Goal: Task Accomplishment & Management: Contribute content

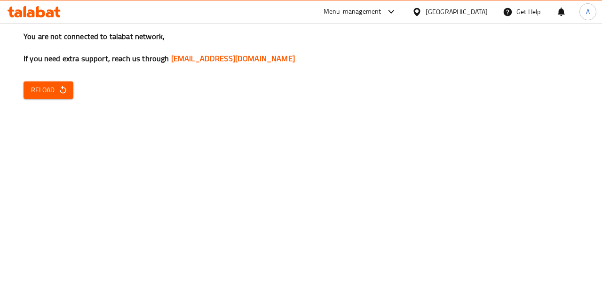
click at [56, 92] on span "Reload" at bounding box center [48, 90] width 35 height 12
click at [49, 91] on span "Reload" at bounding box center [48, 90] width 35 height 12
click at [48, 81] on button "Reload" at bounding box center [49, 89] width 50 height 17
click at [185, 165] on div "You are not connected to talabat network, If you need extra support, reach us t…" at bounding box center [301, 148] width 602 height 297
click at [58, 92] on icon "button" at bounding box center [62, 89] width 9 height 9
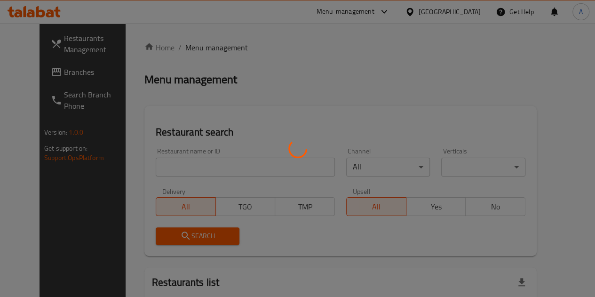
click at [183, 165] on div at bounding box center [297, 148] width 595 height 297
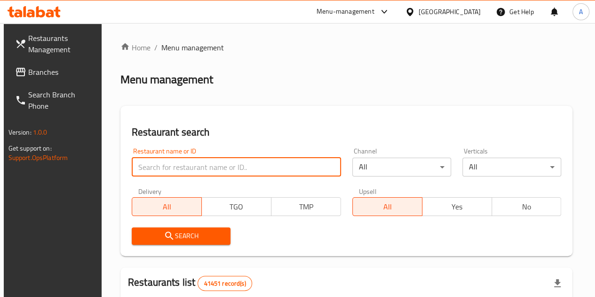
click at [149, 166] on input "search" at bounding box center [236, 167] width 209 height 19
type input "700230"
click button "Search" at bounding box center [181, 235] width 99 height 17
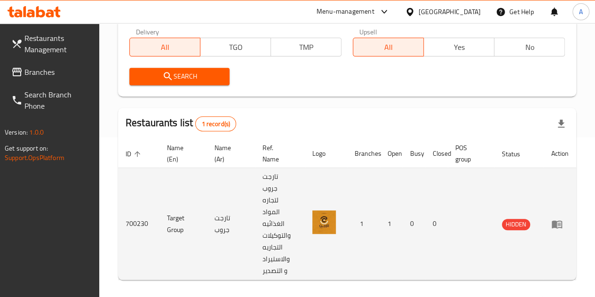
scroll to position [160, 0]
click at [555, 220] on icon "enhanced table" at bounding box center [557, 224] width 10 height 8
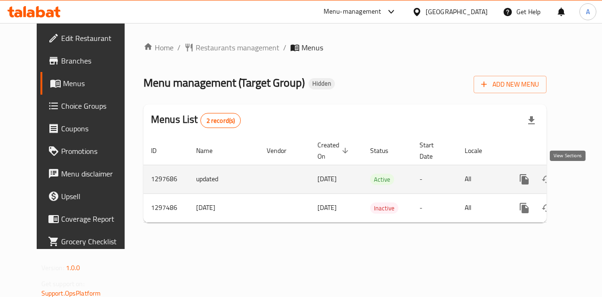
click at [586, 178] on icon "enhanced table" at bounding box center [591, 179] width 11 height 11
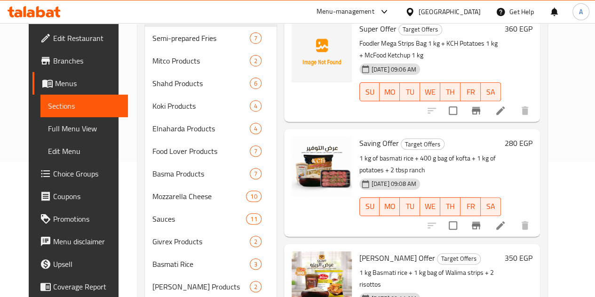
click at [54, 34] on span "Edit Restaurant" at bounding box center [86, 37] width 67 height 11
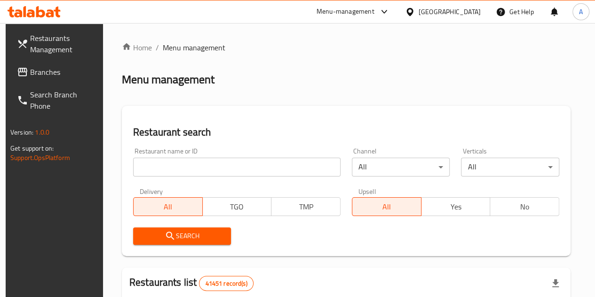
click at [169, 163] on input "search" at bounding box center [236, 167] width 207 height 19
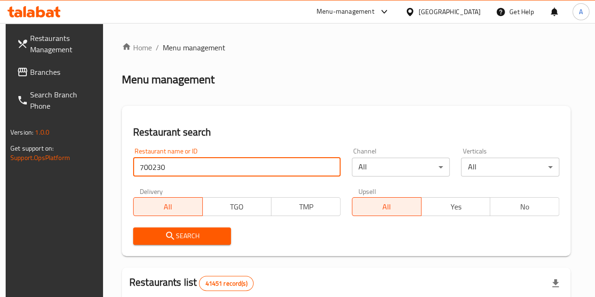
type input "700230"
click button "Search" at bounding box center [182, 235] width 98 height 17
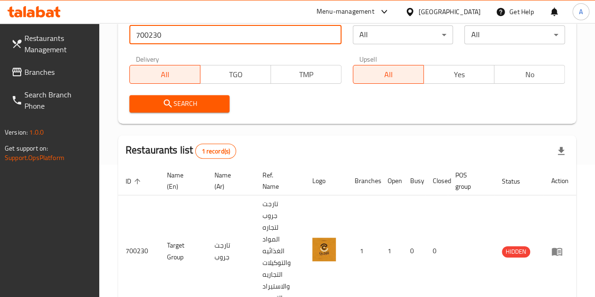
scroll to position [182, 0]
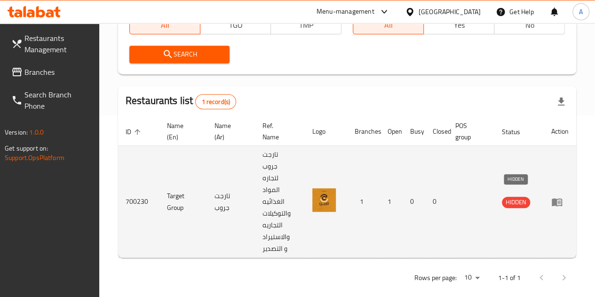
click at [517, 198] on span "HIDDEN" at bounding box center [516, 202] width 28 height 11
click at [515, 197] on span "HIDDEN" at bounding box center [516, 202] width 28 height 11
click at [553, 198] on icon "enhanced table" at bounding box center [557, 202] width 10 height 8
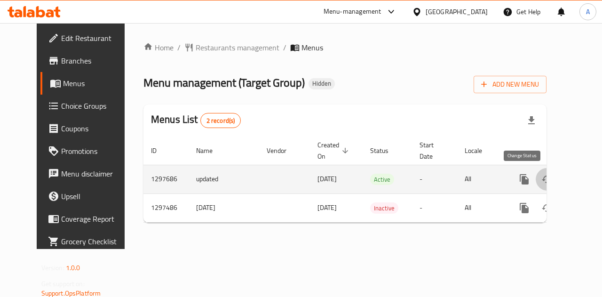
click at [542, 180] on icon "enhanced table" at bounding box center [547, 179] width 10 height 8
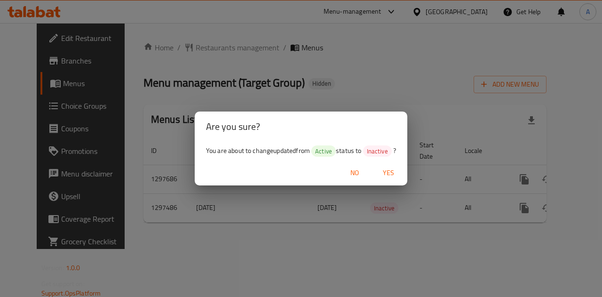
click at [407, 272] on div "Are you sure? You are about to change updated from Active status to Inactive ? …" at bounding box center [301, 148] width 602 height 297
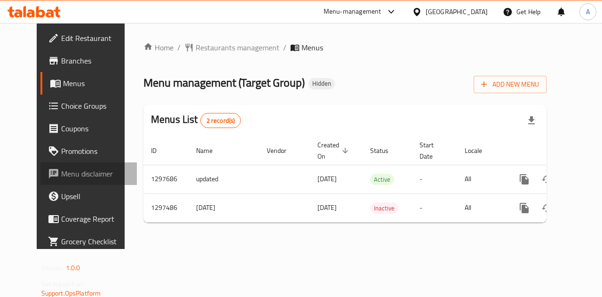
click at [61, 179] on span "Menu disclaimer" at bounding box center [95, 173] width 69 height 11
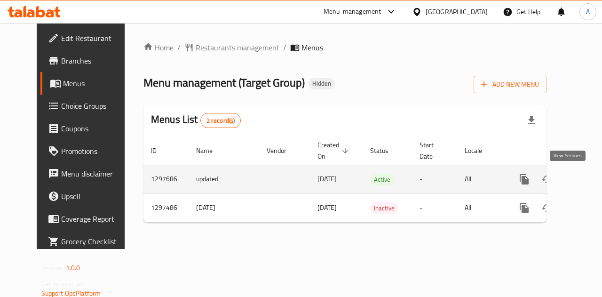
click at [586, 178] on icon "enhanced table" at bounding box center [591, 179] width 11 height 11
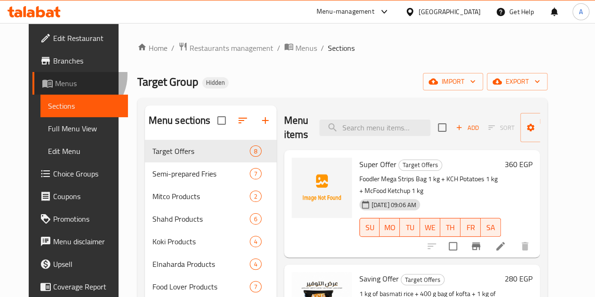
click at [50, 75] on link "Menus" at bounding box center [79, 83] width 95 height 23
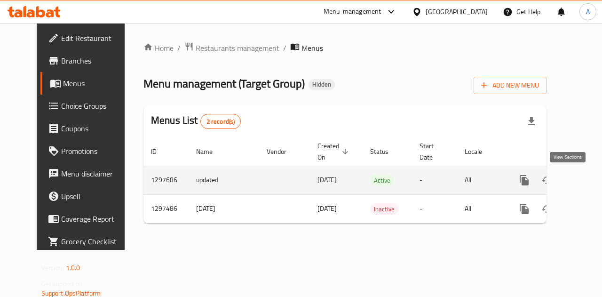
click at [581, 185] on link "enhanced table" at bounding box center [592, 180] width 23 height 23
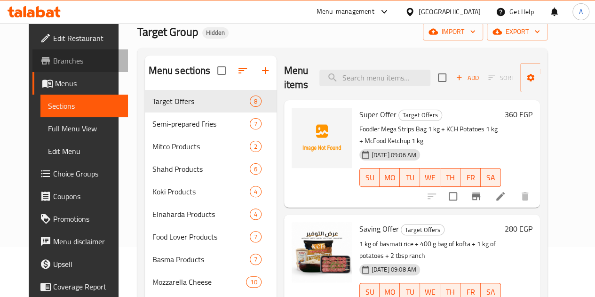
click at [56, 57] on span "Branches" at bounding box center [86, 60] width 67 height 11
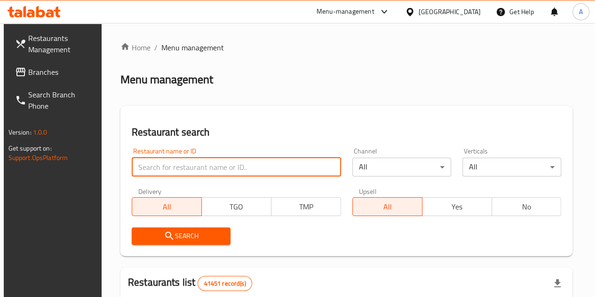
click at [161, 168] on input "search" at bounding box center [236, 167] width 209 height 19
type input "kota's"
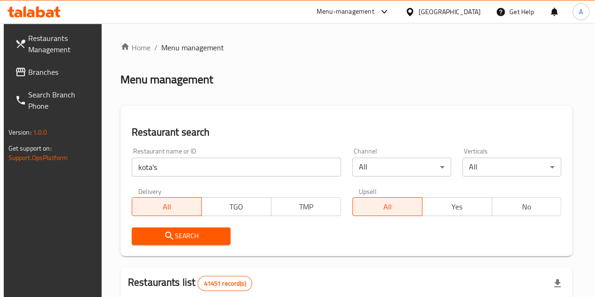
click at [289, 204] on div "Restaurant name or ID kota's Restaurant name or ID Channel All ​ Verticals All …" at bounding box center [346, 196] width 441 height 108
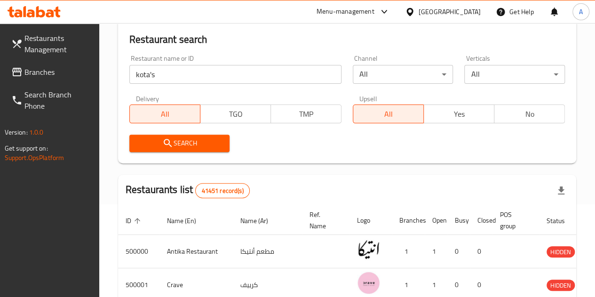
scroll to position [93, 0]
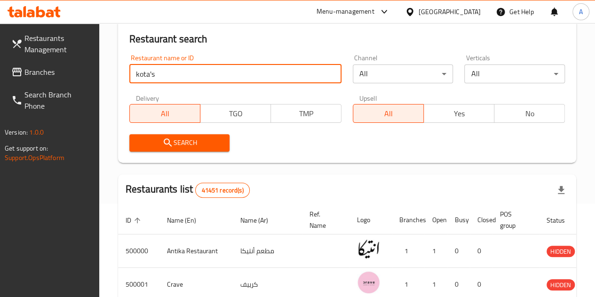
click at [183, 76] on input "kota's" at bounding box center [235, 73] width 212 height 19
click button "Search" at bounding box center [179, 142] width 101 height 17
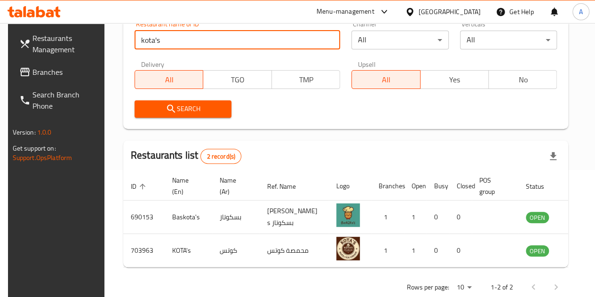
scroll to position [148, 0]
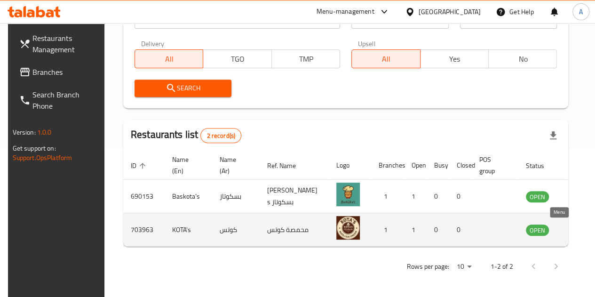
click at [576, 229] on icon "enhanced table" at bounding box center [581, 230] width 10 height 8
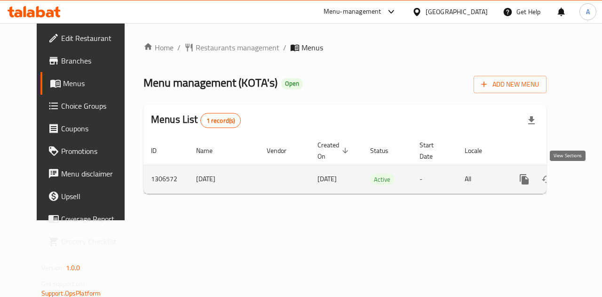
click at [586, 178] on icon "enhanced table" at bounding box center [591, 179] width 11 height 11
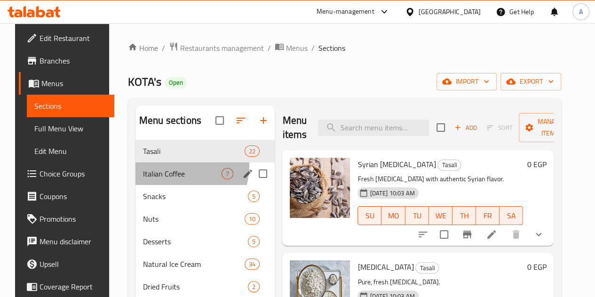
click at [167, 180] on div "Italian Coffee 7" at bounding box center [204, 173] width 139 height 23
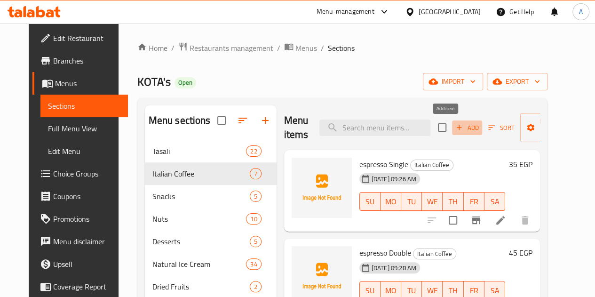
click at [454, 130] on span "Add" at bounding box center [466, 127] width 25 height 11
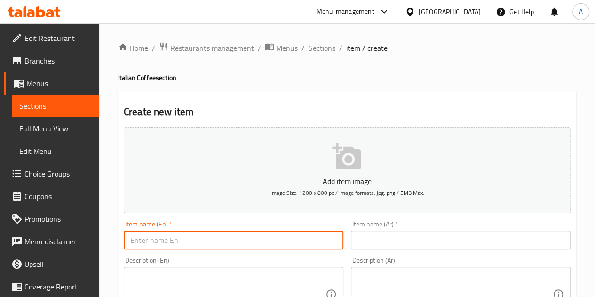
click at [189, 241] on input "text" at bounding box center [234, 239] width 220 height 19
type input "Nescafe"
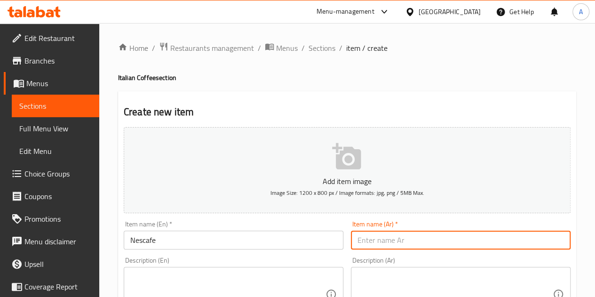
click at [418, 237] on input "text" at bounding box center [461, 239] width 220 height 19
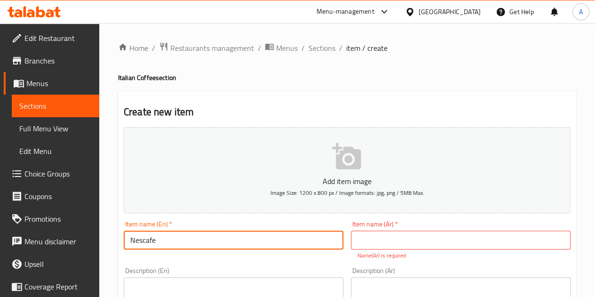
click at [147, 240] on input "Nescafe" at bounding box center [234, 239] width 220 height 19
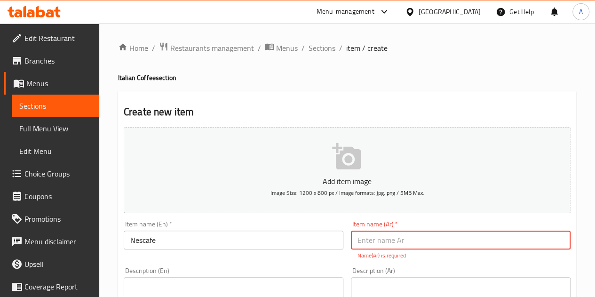
click at [369, 236] on input "text" at bounding box center [461, 239] width 220 height 19
paste input "نسكافيه"
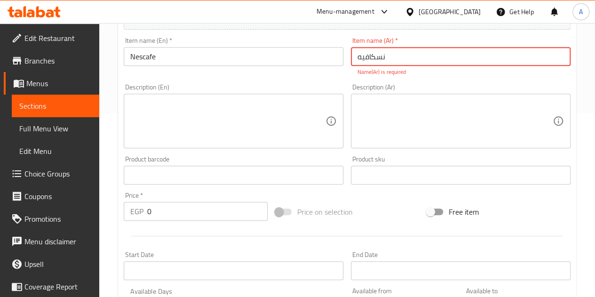
scroll to position [184, 0]
type input "نسكافيه"
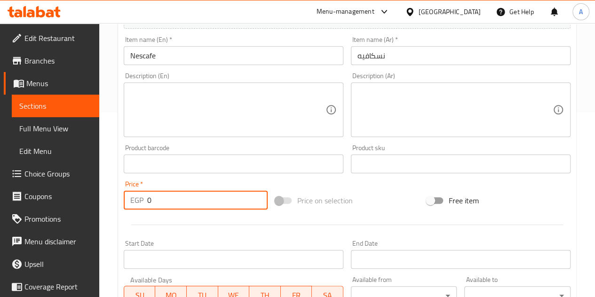
click at [174, 207] on input "0" at bounding box center [207, 199] width 120 height 19
type input "50"
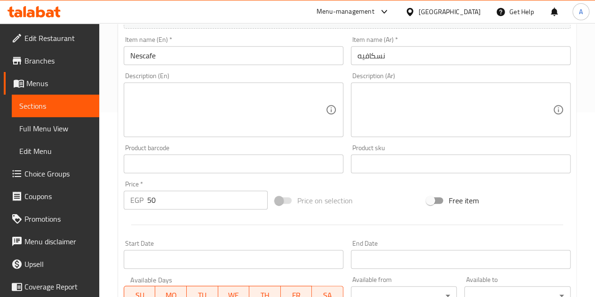
click at [190, 177] on div "Price   * EGP 50 Price *" at bounding box center [195, 195] width 151 height 36
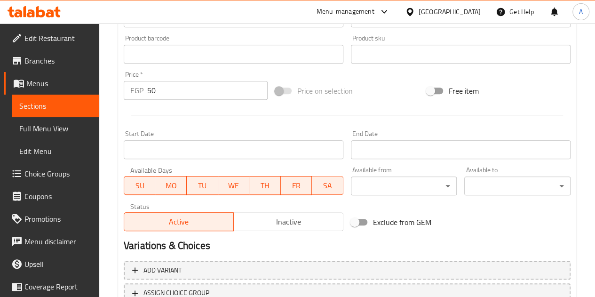
scroll to position [367, 0]
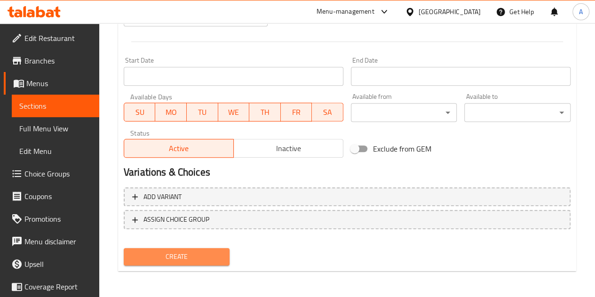
click at [175, 256] on span "Create" at bounding box center [176, 257] width 91 height 12
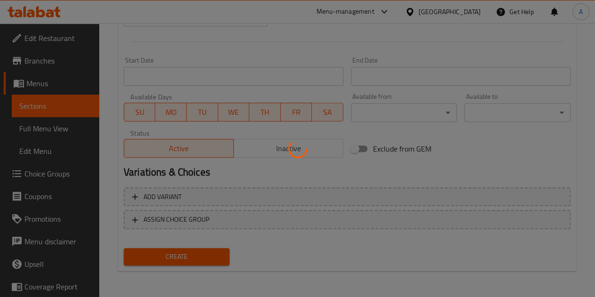
type input "0"
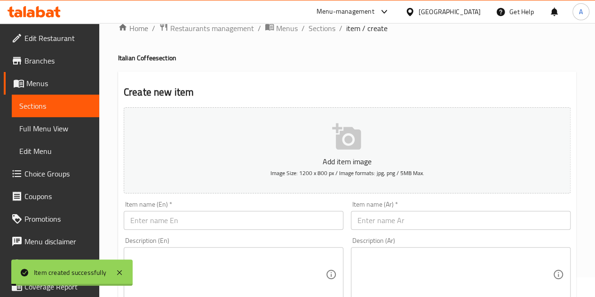
scroll to position [0, 0]
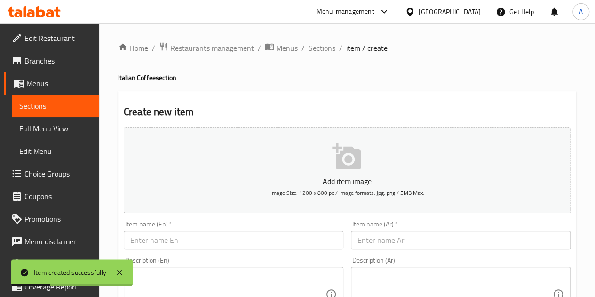
click at [239, 239] on input "text" at bounding box center [234, 239] width 220 height 19
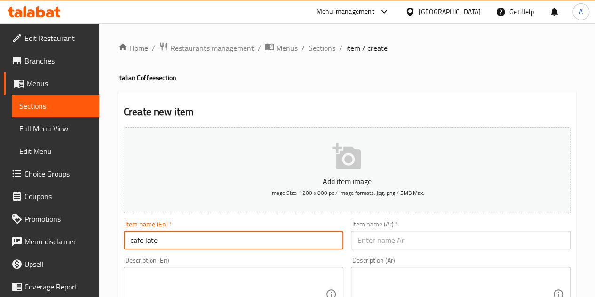
type input "cafe late"
click at [150, 239] on input "cafe late" at bounding box center [234, 239] width 220 height 19
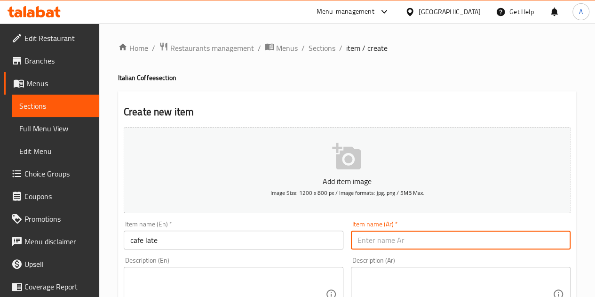
click at [379, 237] on input "text" at bounding box center [461, 239] width 220 height 19
type input "كافيه لاتيه"
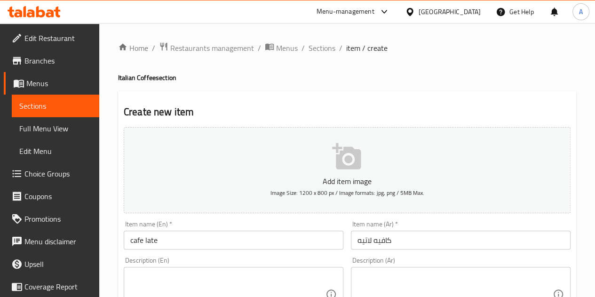
click at [261, 112] on h2 "Create new item" at bounding box center [347, 112] width 447 height 14
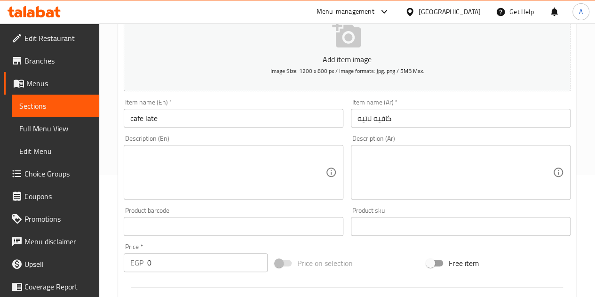
scroll to position [124, 0]
click at [187, 258] on input "0" at bounding box center [207, 260] width 120 height 19
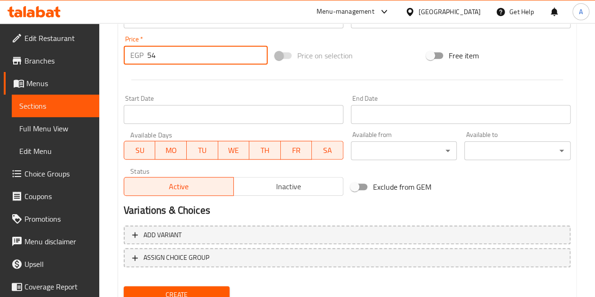
scroll to position [367, 0]
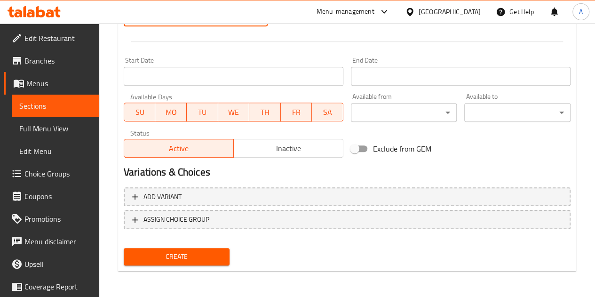
type input "54"
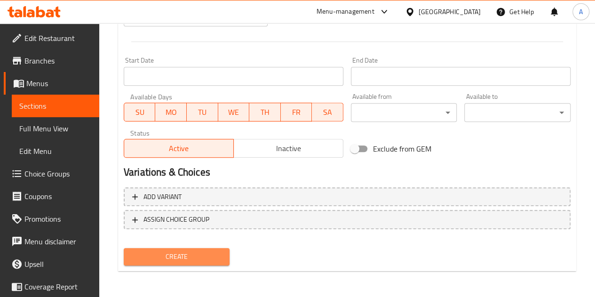
click at [182, 253] on span "Create" at bounding box center [176, 257] width 91 height 12
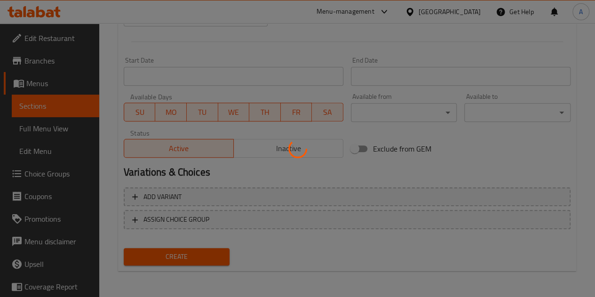
type input "0"
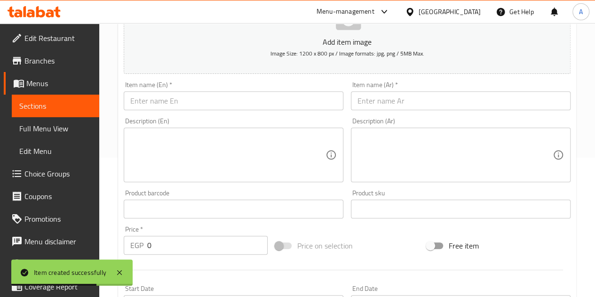
scroll to position [138, 0]
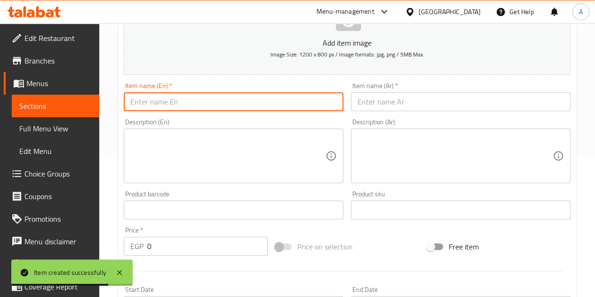
click at [188, 97] on input "text" at bounding box center [234, 101] width 220 height 19
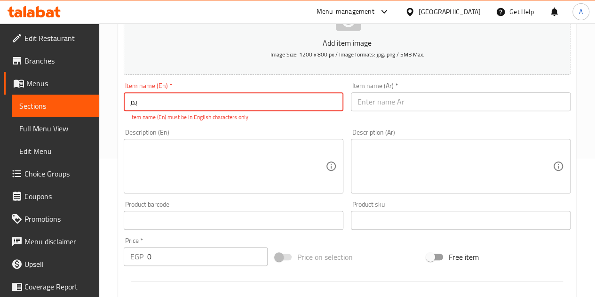
type input "ب"
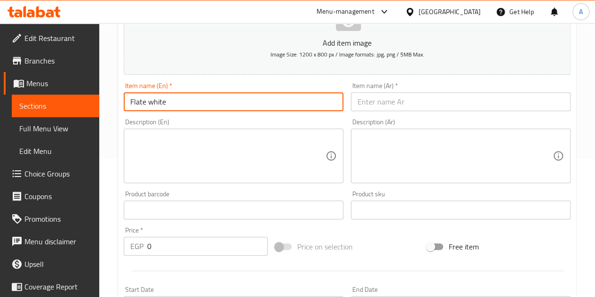
click at [141, 102] on input "Flate white" at bounding box center [234, 101] width 220 height 19
type input "Flate white"
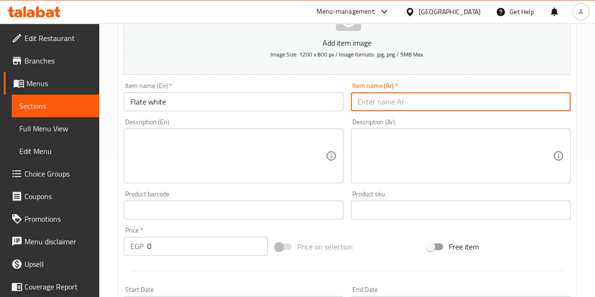
drag, startPoint x: 141, startPoint y: 102, endPoint x: 380, endPoint y: 106, distance: 239.4
click at [380, 106] on input "text" at bounding box center [461, 101] width 220 height 19
click at [154, 102] on input "Flate white" at bounding box center [234, 101] width 220 height 19
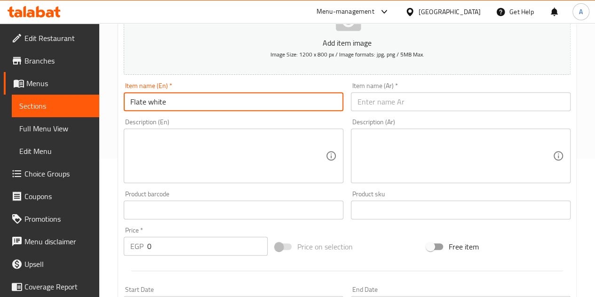
click at [154, 102] on input "Flate white" at bounding box center [234, 101] width 220 height 19
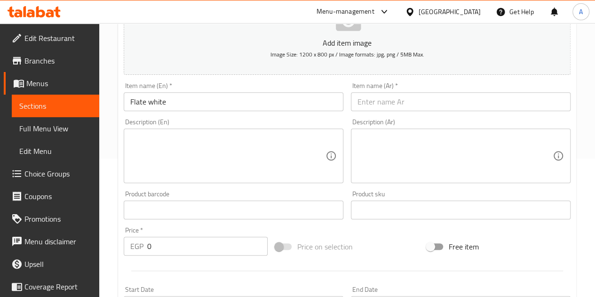
click at [403, 111] on div "Item name (Ar)   * Item name (Ar) *" at bounding box center [460, 97] width 227 height 36
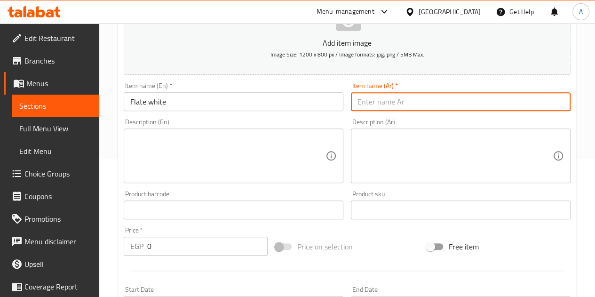
click at [403, 102] on input "text" at bounding box center [461, 101] width 220 height 19
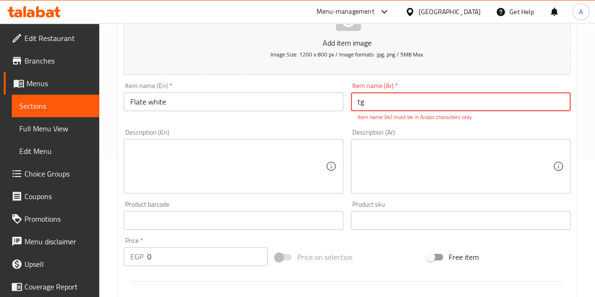
type input "t"
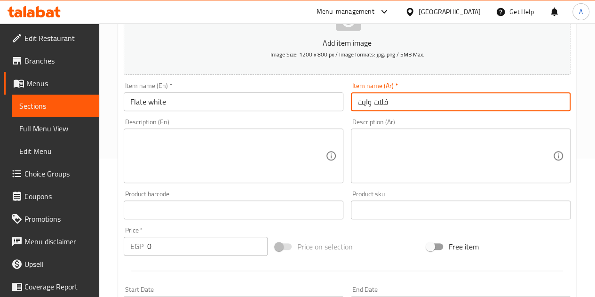
type input "فلات وايت"
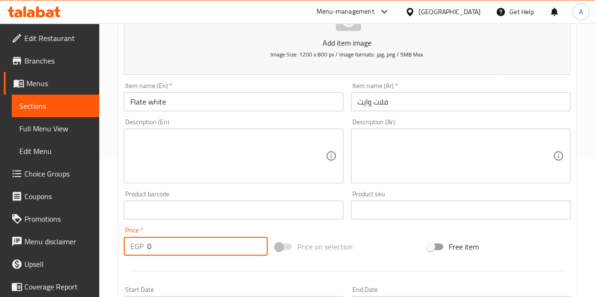
click at [180, 247] on input "0" at bounding box center [207, 246] width 120 height 19
type input "65"
click at [244, 119] on div "Description (En) Description (En)" at bounding box center [234, 151] width 220 height 64
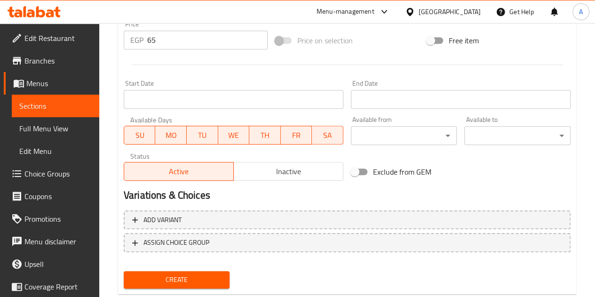
scroll to position [367, 0]
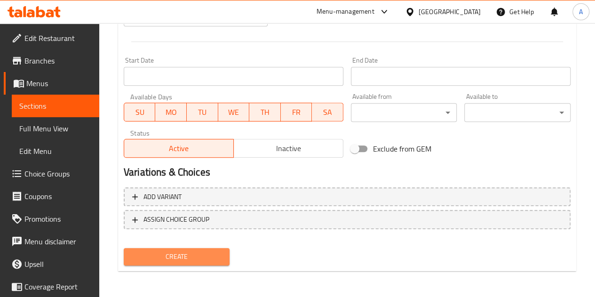
click at [184, 254] on span "Create" at bounding box center [176, 257] width 91 height 12
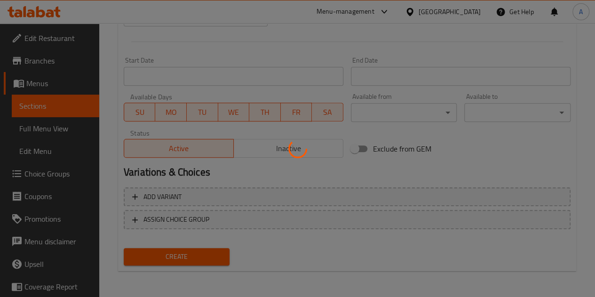
type input "0"
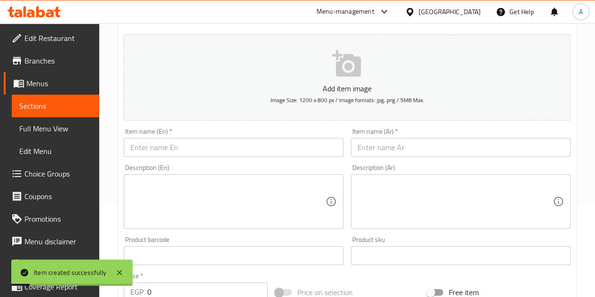
scroll to position [103, 0]
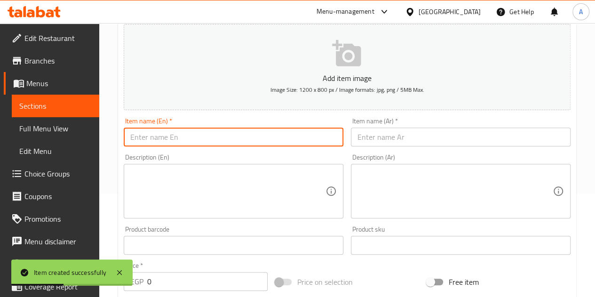
click at [166, 136] on input "text" at bounding box center [234, 136] width 220 height 19
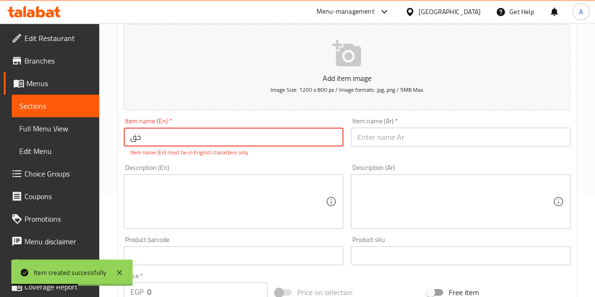
type input "خ"
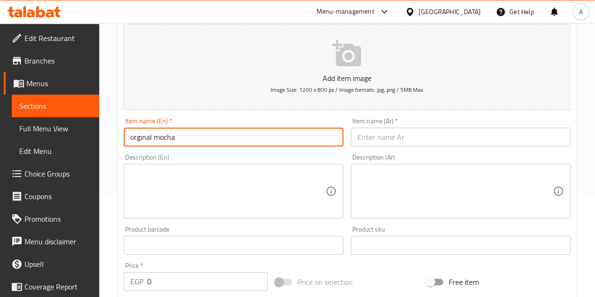
type input "orginal mocha"
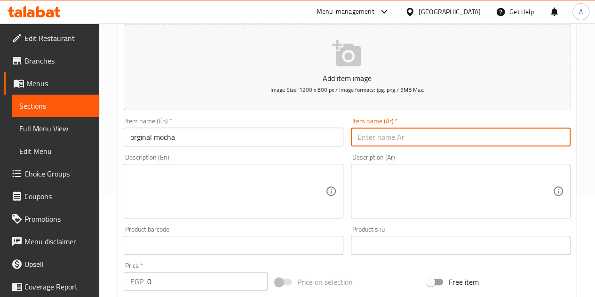
click at [407, 140] on input "text" at bounding box center [461, 136] width 220 height 19
click at [158, 134] on input "orginal mocha" at bounding box center [234, 136] width 220 height 19
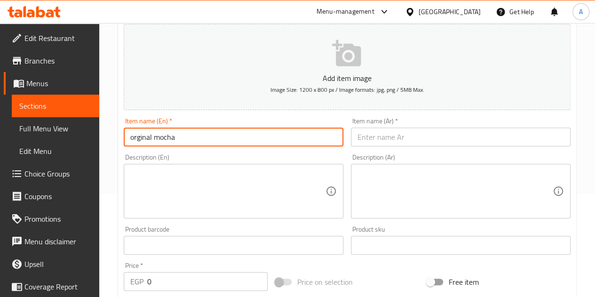
click at [158, 134] on input "orginal mocha" at bounding box center [234, 136] width 220 height 19
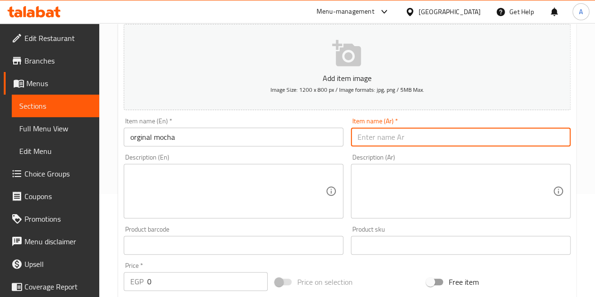
click at [386, 141] on input "text" at bounding box center [461, 136] width 220 height 19
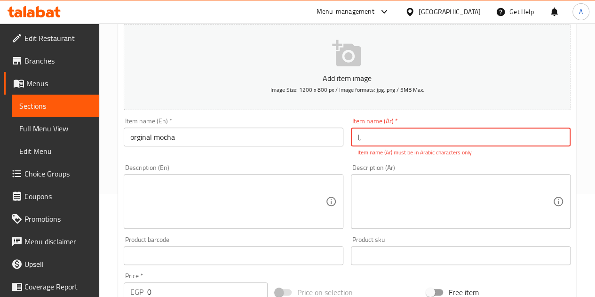
type input "l"
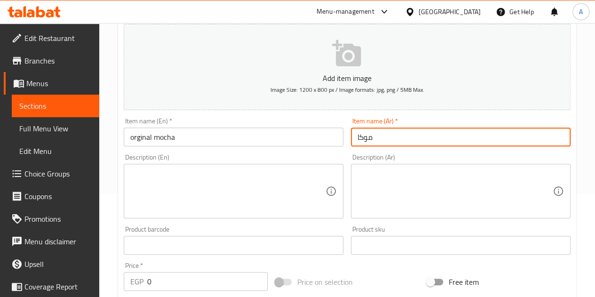
type input "موكا"
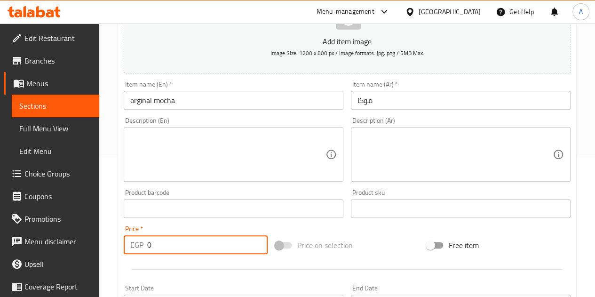
click at [186, 248] on input "0" at bounding box center [207, 244] width 120 height 19
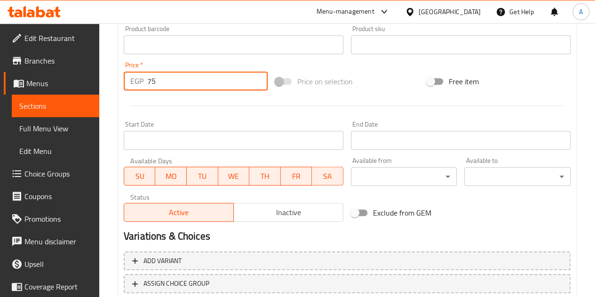
scroll to position [367, 0]
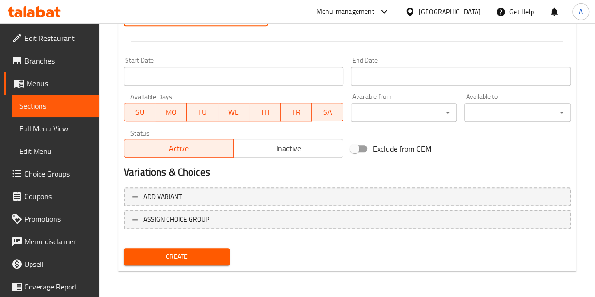
type input "75"
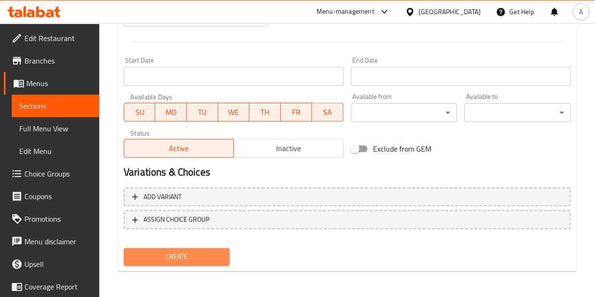
click at [191, 258] on span "Create" at bounding box center [176, 257] width 91 height 12
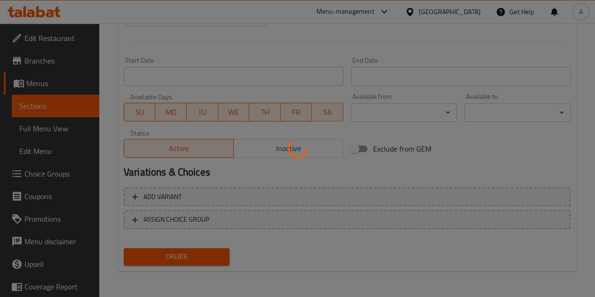
type input "0"
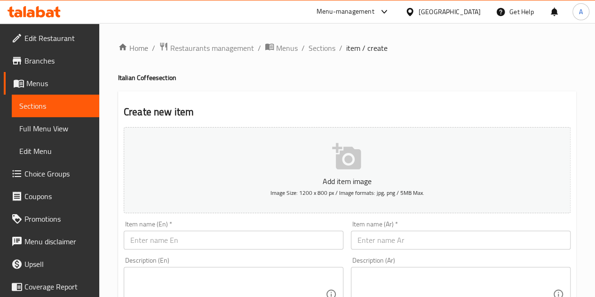
scroll to position [92, 0]
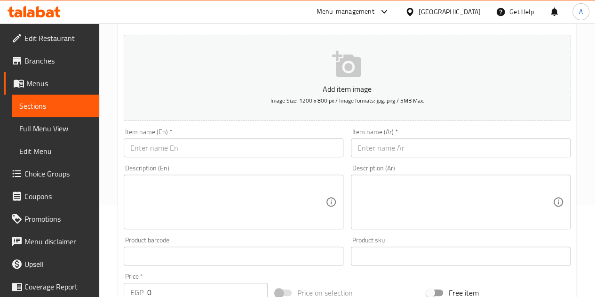
click at [224, 146] on input "text" at bounding box center [234, 147] width 220 height 19
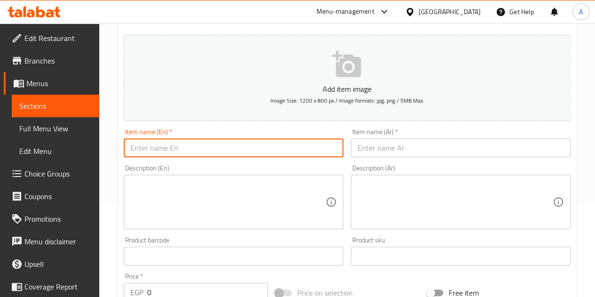
type input "ح"
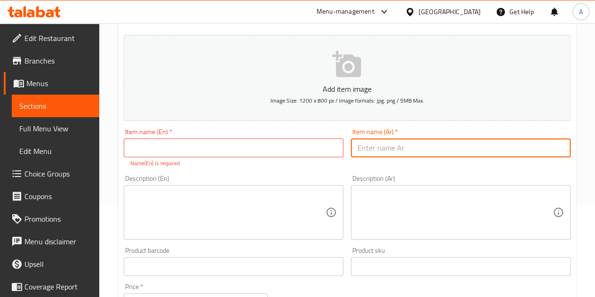
click at [416, 153] on input "text" at bounding box center [461, 147] width 220 height 19
click at [382, 149] on input "لاتيه فسدق" at bounding box center [461, 147] width 220 height 19
type input "لاتيه فسدق"
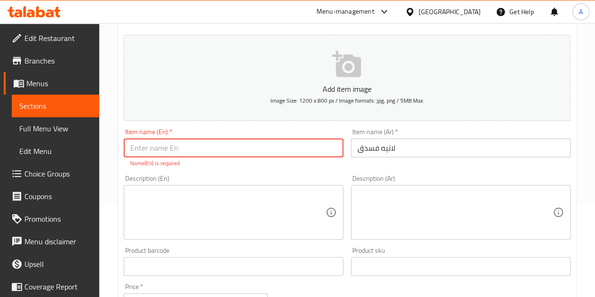
click at [209, 149] on input "text" at bounding box center [234, 147] width 220 height 19
paste input "pistachio latte"
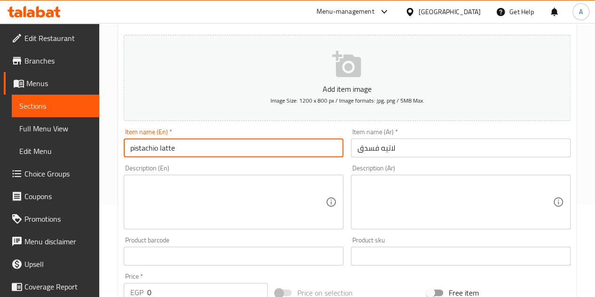
type input "pistachio latte"
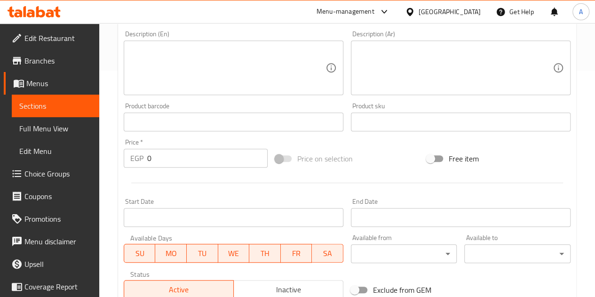
scroll to position [228, 0]
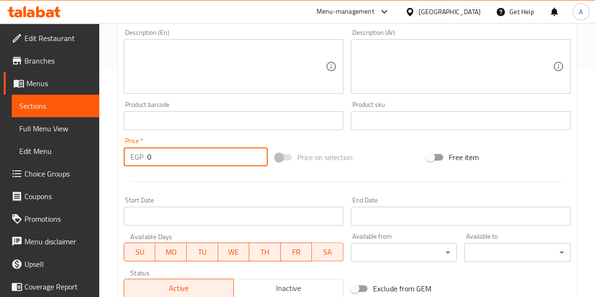
click at [225, 157] on input "0" at bounding box center [207, 156] width 120 height 19
type input "80"
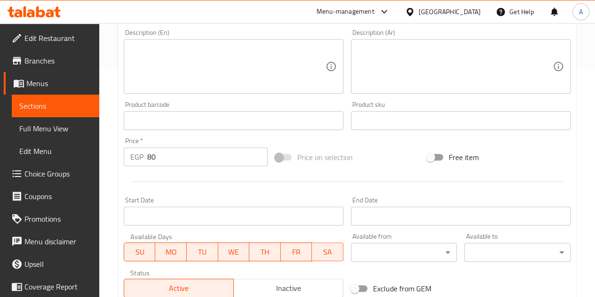
click at [219, 182] on div at bounding box center [347, 181] width 454 height 23
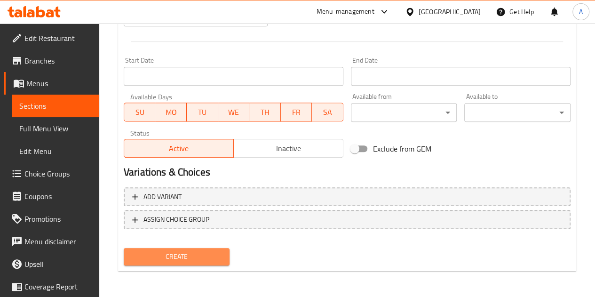
click at [181, 264] on button "Create" at bounding box center [177, 256] width 106 height 17
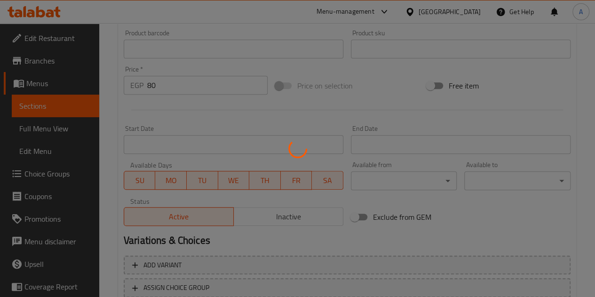
type input "0"
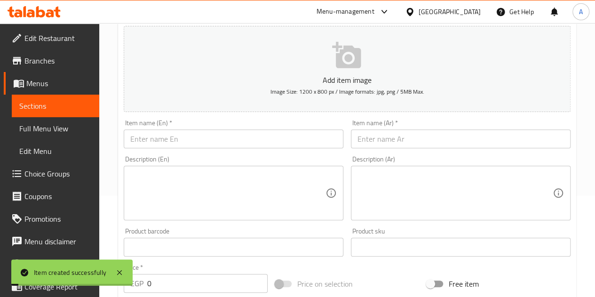
scroll to position [100, 0]
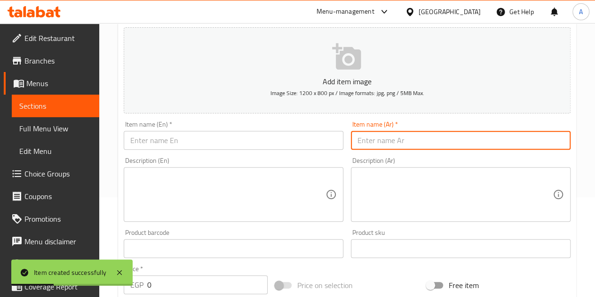
click at [408, 142] on input "text" at bounding box center [461, 140] width 220 height 19
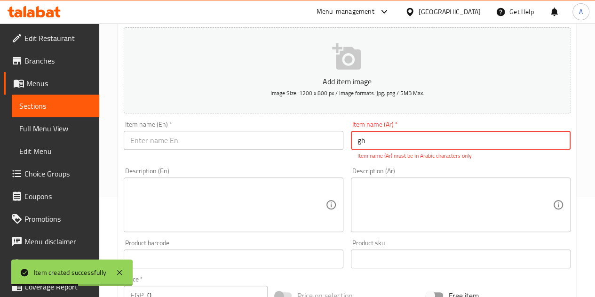
type input "g"
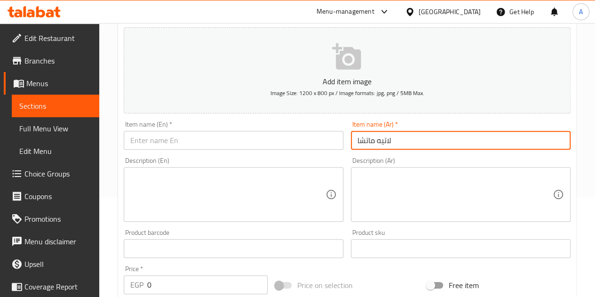
click at [408, 142] on input "لاتيه ماتشا" at bounding box center [461, 140] width 220 height 19
click at [379, 138] on input "لاتيه ماتشا" at bounding box center [461, 140] width 220 height 19
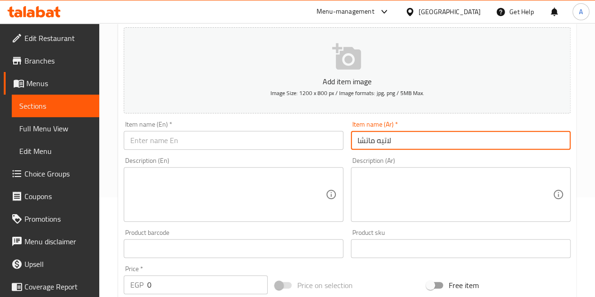
click at [379, 138] on input "لاتيه ماتشا" at bounding box center [461, 140] width 220 height 19
type input "لاتيه ماتشا"
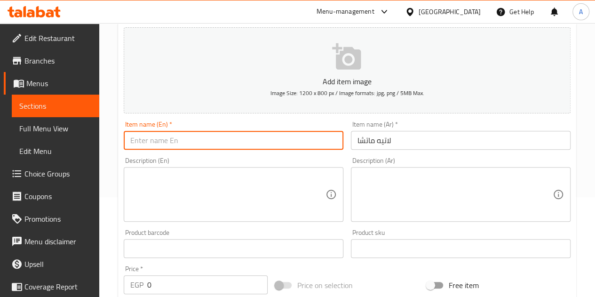
click at [229, 139] on input "text" at bounding box center [234, 140] width 220 height 19
paste input "Matcha latte"
type input "Matcha latte"
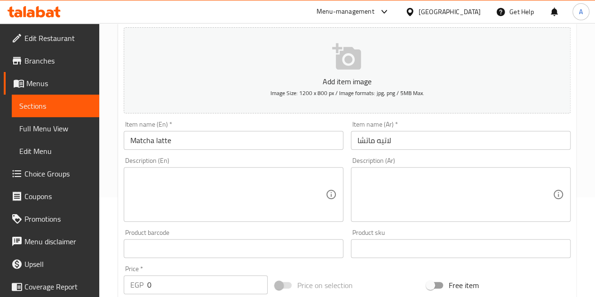
click at [217, 117] on div "Item name (En)   * Matcha latte Item name (En) *" at bounding box center [233, 135] width 227 height 36
click at [189, 290] on input "0" at bounding box center [207, 284] width 120 height 19
type input "80"
click at [176, 263] on div "Price   * EGP 80 Price *" at bounding box center [195, 279] width 151 height 36
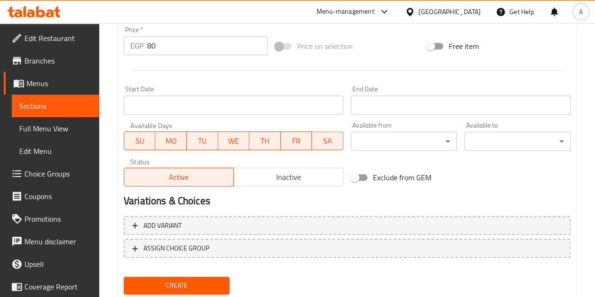
scroll to position [367, 0]
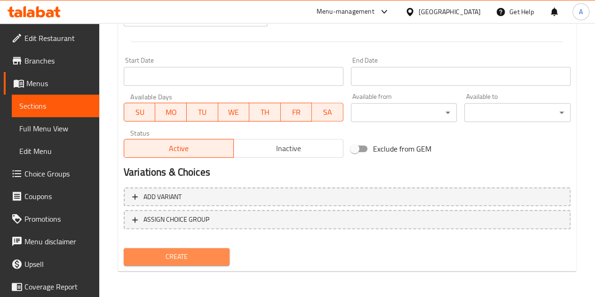
click at [176, 263] on button "Create" at bounding box center [177, 256] width 106 height 17
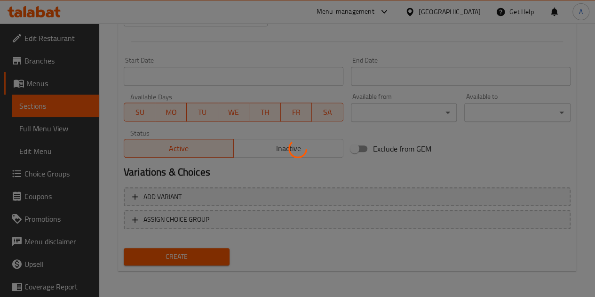
type input "0"
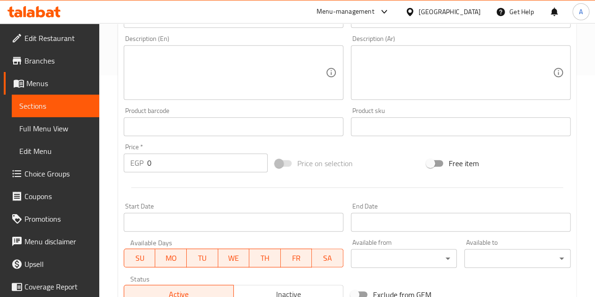
scroll to position [0, 0]
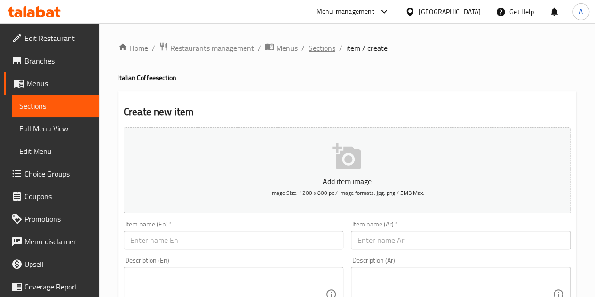
click at [315, 49] on span "Sections" at bounding box center [321, 47] width 27 height 11
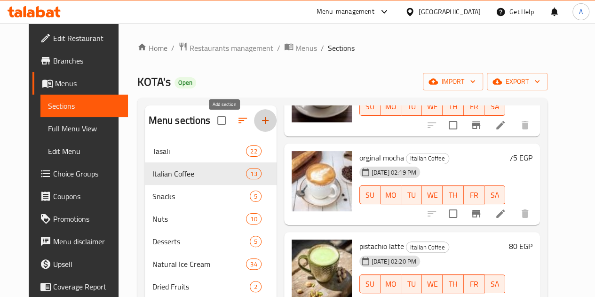
click at [254, 132] on button "button" at bounding box center [265, 120] width 23 height 23
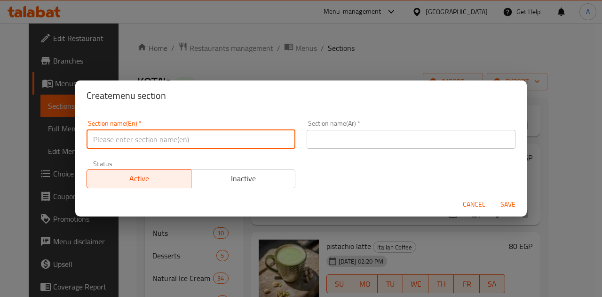
click at [217, 135] on input "text" at bounding box center [191, 139] width 209 height 19
type input "ا"
type input "Hot Drinks"
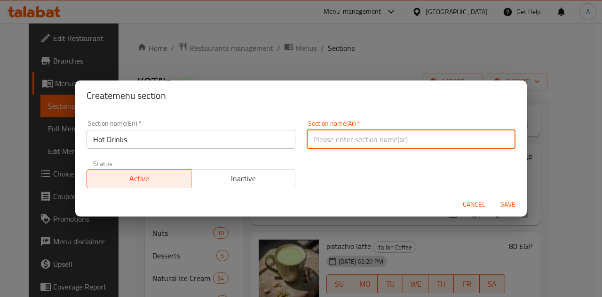
click at [344, 145] on input "text" at bounding box center [411, 139] width 209 height 19
type input "مشروبات ساخنه"
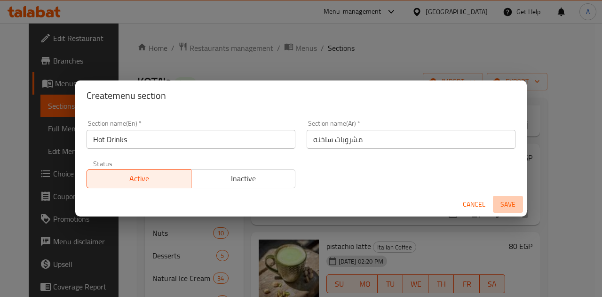
click at [513, 199] on span "Save" at bounding box center [508, 204] width 23 height 12
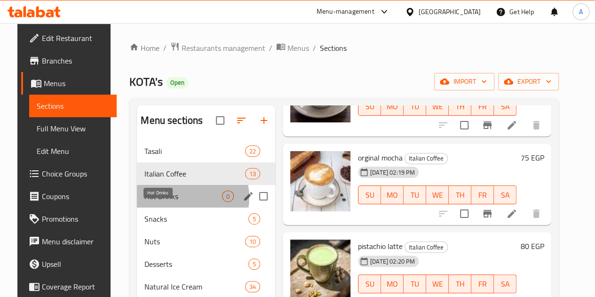
click at [176, 202] on span "Hot Drinks" at bounding box center [183, 195] width 78 height 11
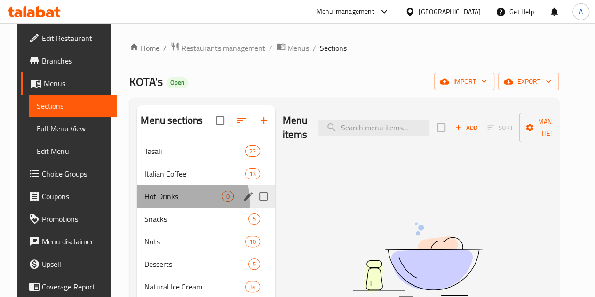
click at [152, 207] on div "Hot Drinks 0" at bounding box center [206, 196] width 138 height 23
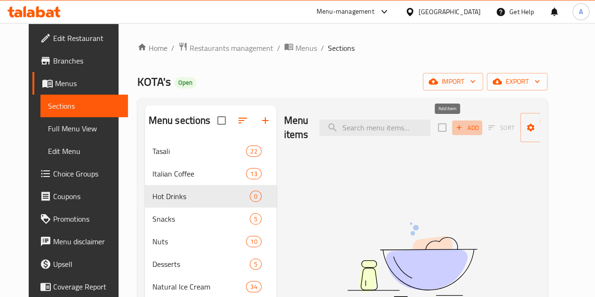
click at [454, 124] on span "Add" at bounding box center [466, 127] width 25 height 11
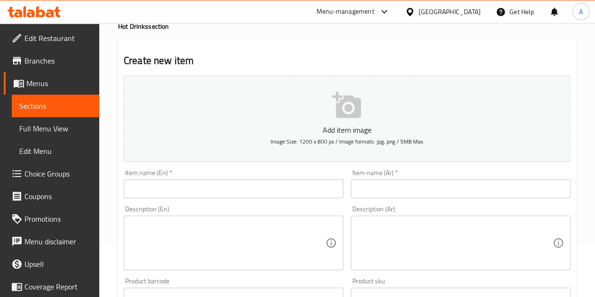
scroll to position [52, 0]
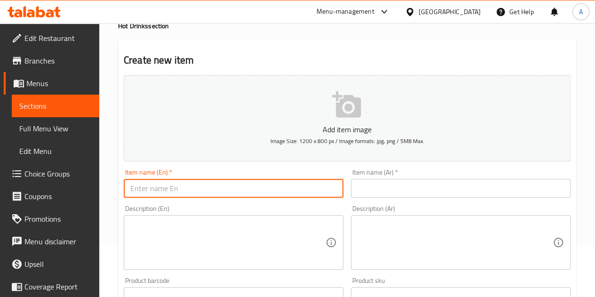
click at [226, 179] on input "text" at bounding box center [234, 188] width 220 height 19
type input "ف"
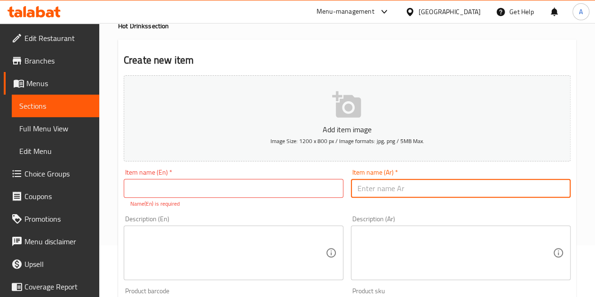
click at [413, 190] on input "text" at bounding box center [461, 188] width 220 height 19
type input "شاي"
click at [301, 182] on input "text" at bounding box center [234, 188] width 220 height 19
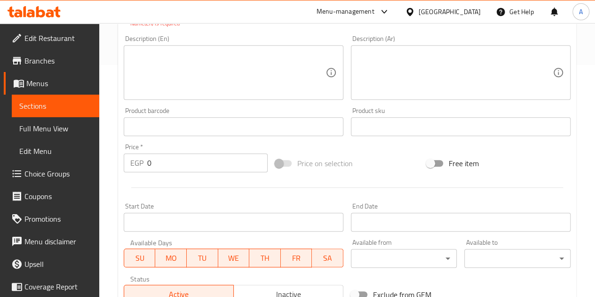
scroll to position [233, 0]
type input "Tea"
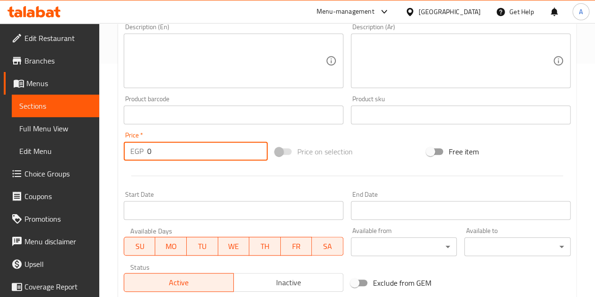
click at [181, 156] on input "0" at bounding box center [207, 151] width 120 height 19
type input "25"
click at [195, 173] on div at bounding box center [347, 175] width 454 height 23
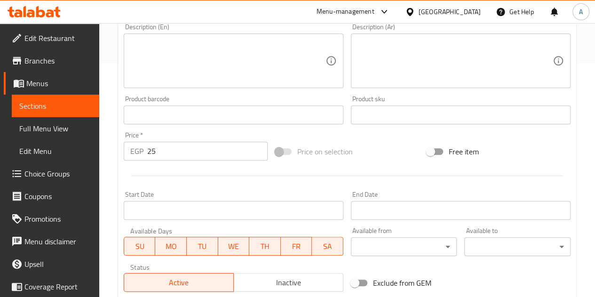
scroll to position [367, 0]
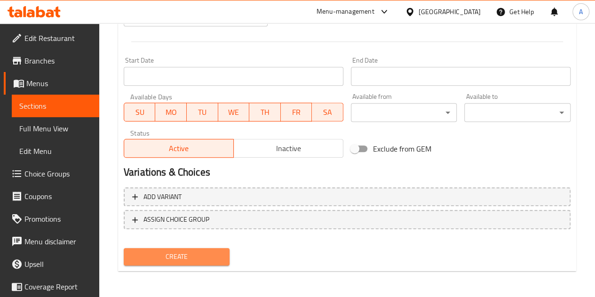
click at [179, 258] on span "Create" at bounding box center [176, 257] width 91 height 12
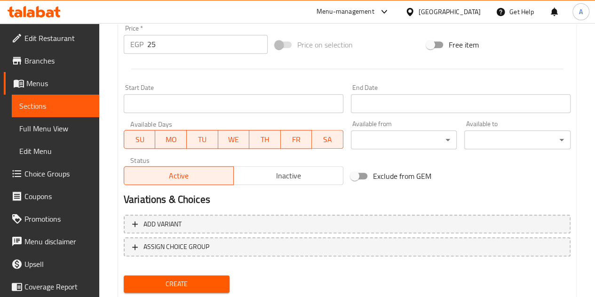
scroll to position [340, 0]
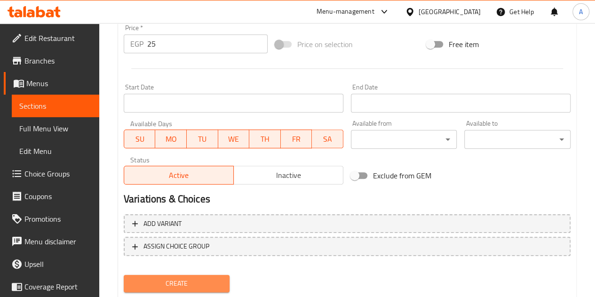
click at [213, 279] on span "Create" at bounding box center [176, 283] width 91 height 12
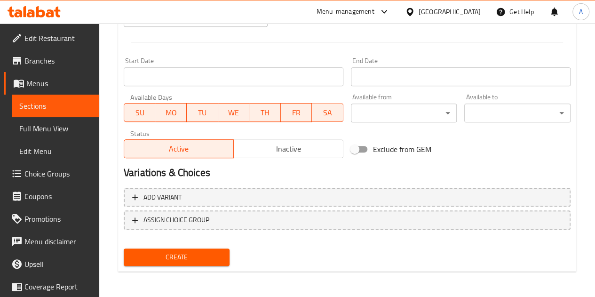
scroll to position [367, 0]
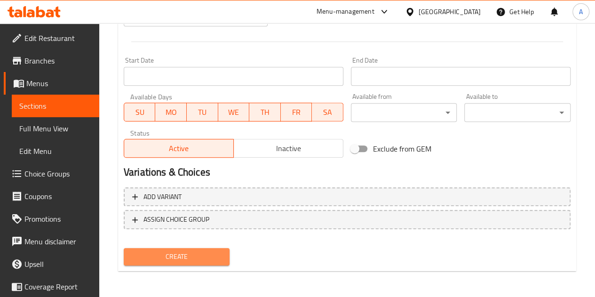
click at [195, 261] on span "Create" at bounding box center [176, 257] width 91 height 12
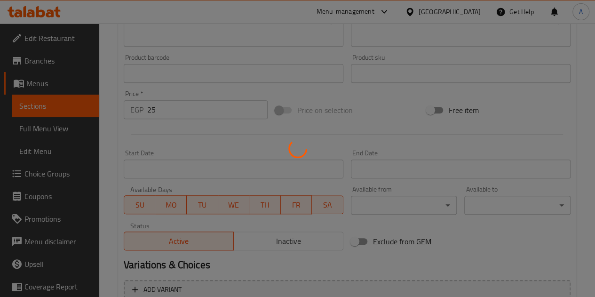
scroll to position [274, 0]
type input "0"
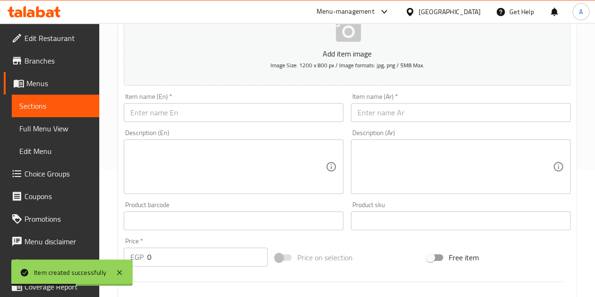
scroll to position [106, 0]
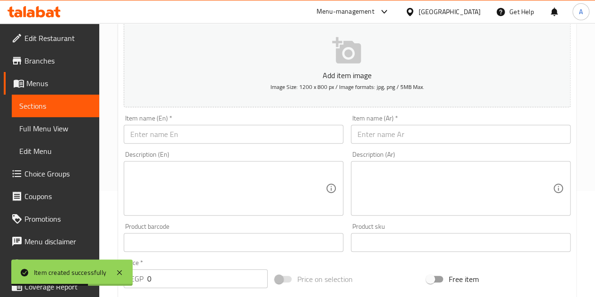
click at [188, 135] on input "text" at bounding box center [234, 134] width 220 height 19
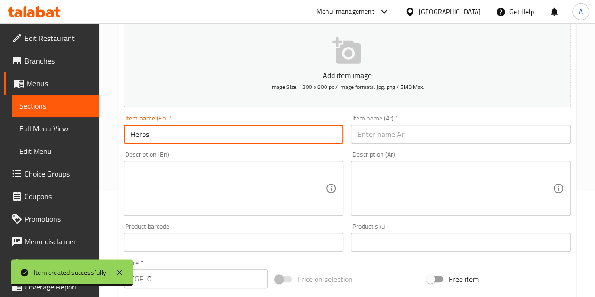
type input "Herbs"
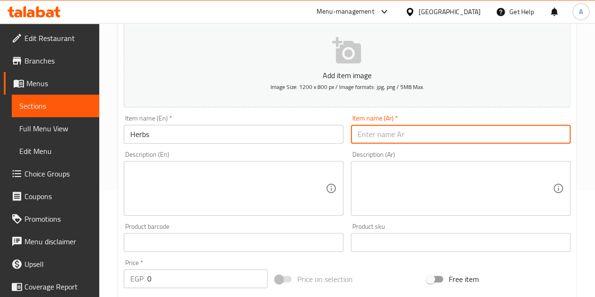
click at [390, 127] on input "text" at bounding box center [461, 134] width 220 height 19
type input "اعشاب"
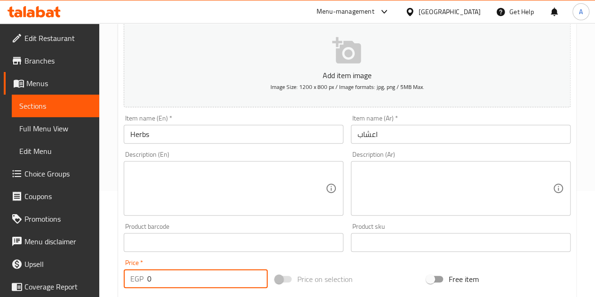
click at [186, 279] on input "0" at bounding box center [207, 278] width 120 height 19
type input "25"
click at [183, 253] on div "Product barcode Product barcode" at bounding box center [233, 237] width 227 height 36
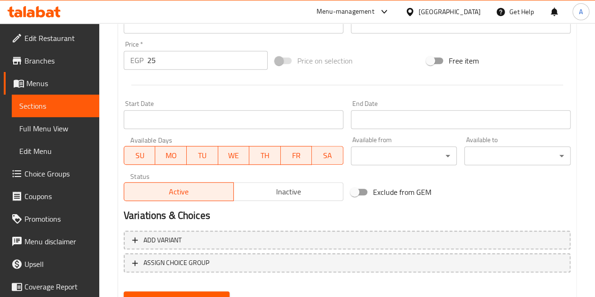
scroll to position [367, 0]
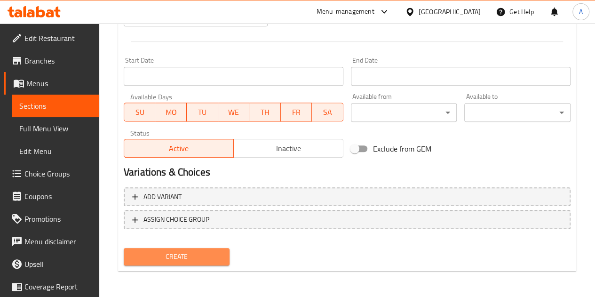
click at [172, 261] on span "Create" at bounding box center [176, 257] width 91 height 12
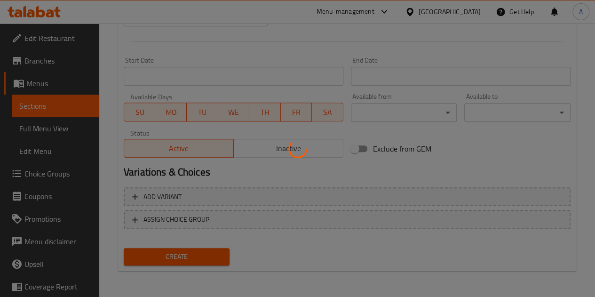
type input "0"
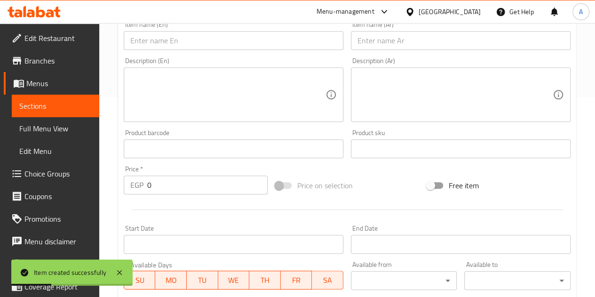
scroll to position [197, 0]
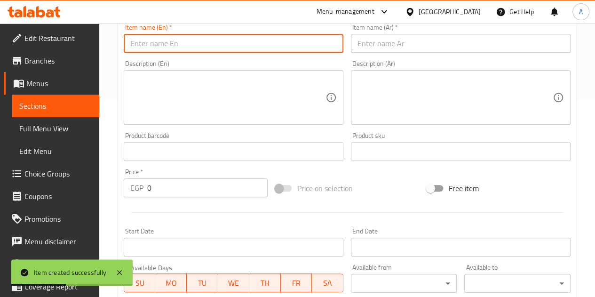
click at [206, 44] on input "text" at bounding box center [234, 43] width 220 height 19
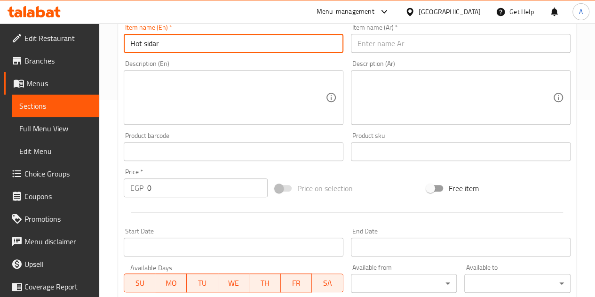
type input "Hot sidar"
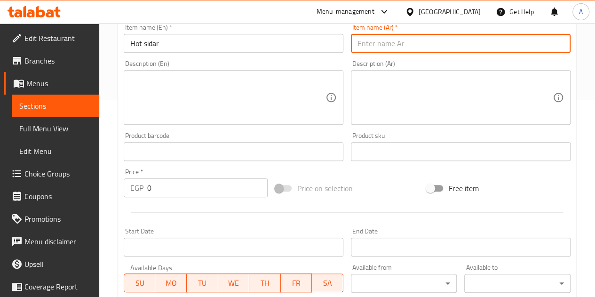
click at [403, 35] on input "text" at bounding box center [461, 43] width 220 height 19
type input "[PERSON_NAME]"
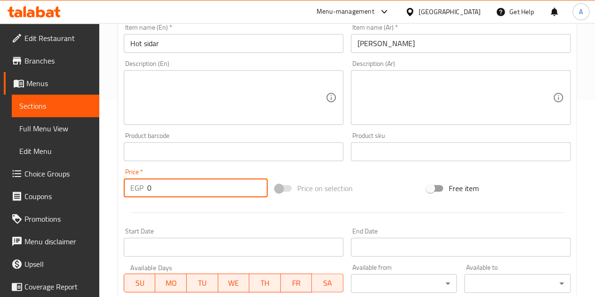
click at [171, 182] on input "0" at bounding box center [207, 187] width 120 height 19
type input "45"
click at [152, 213] on div at bounding box center [347, 212] width 454 height 23
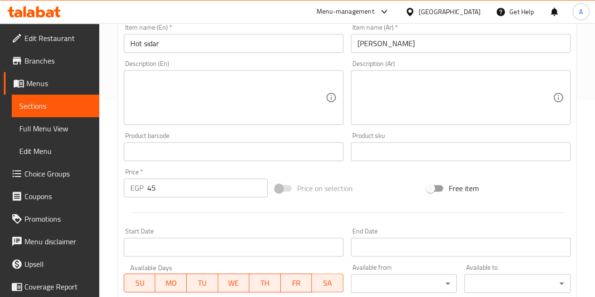
scroll to position [367, 0]
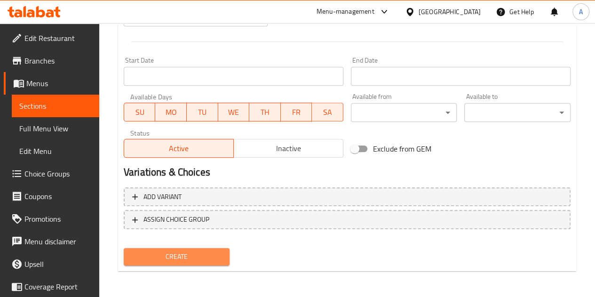
click at [154, 257] on span "Create" at bounding box center [176, 257] width 91 height 12
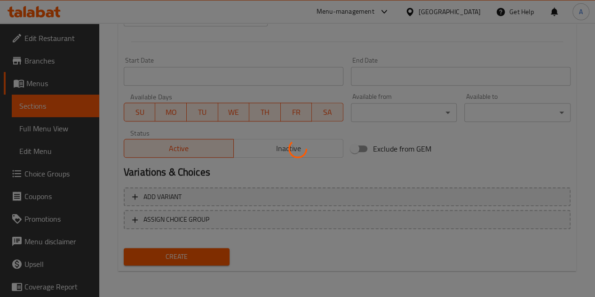
type input "0"
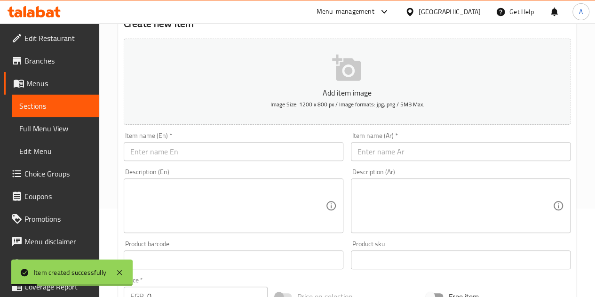
scroll to position [88, 0]
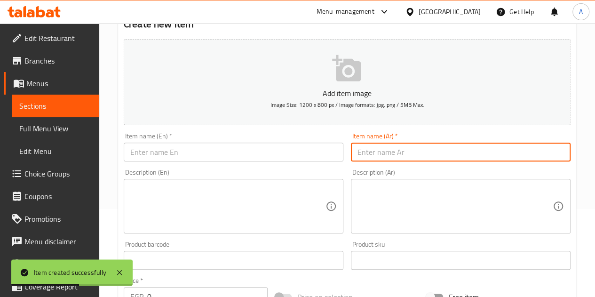
click at [398, 149] on input "text" at bounding box center [461, 151] width 220 height 19
click at [398, 149] on input "ق" at bounding box center [461, 151] width 220 height 19
type input "قهوه تركي"
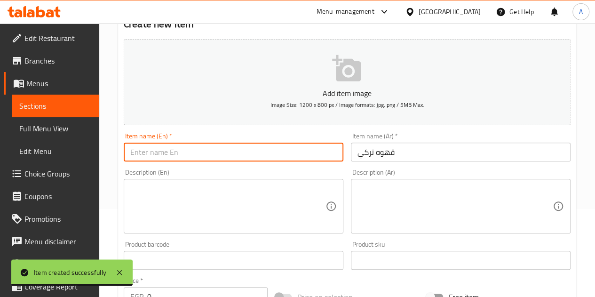
click at [276, 151] on input "text" at bounding box center [234, 151] width 220 height 19
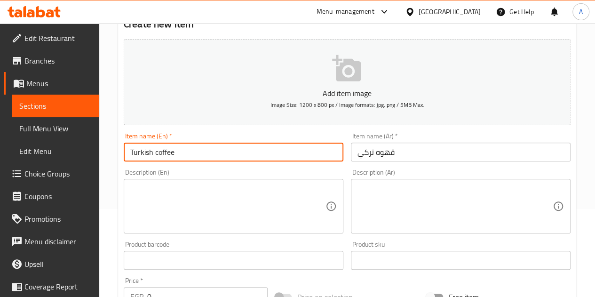
scroll to position [176, 0]
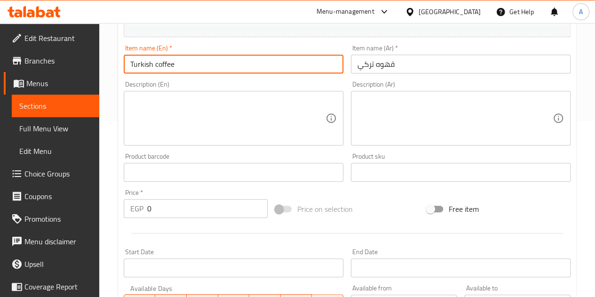
type input "Turkish coffee"
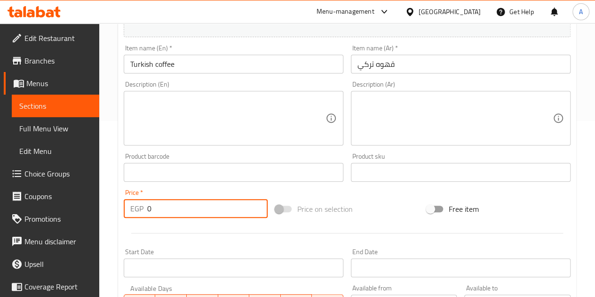
click at [175, 212] on input "0" at bounding box center [207, 208] width 120 height 19
type input "35"
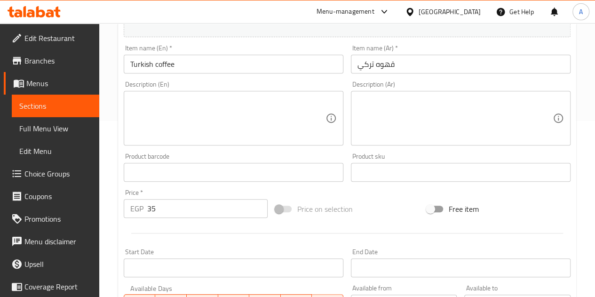
click at [198, 233] on hr at bounding box center [347, 233] width 432 height 0
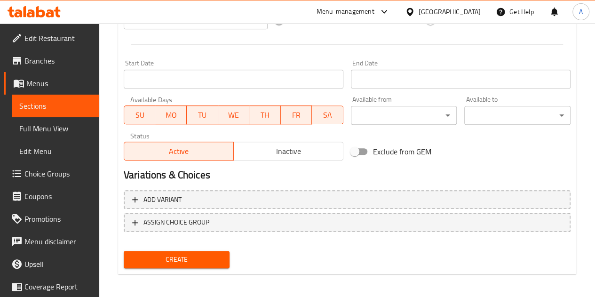
scroll to position [365, 0]
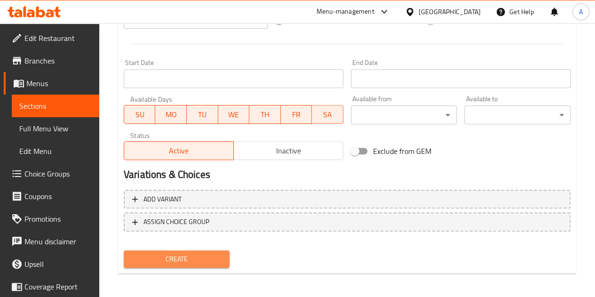
click at [189, 256] on span "Create" at bounding box center [176, 259] width 91 height 12
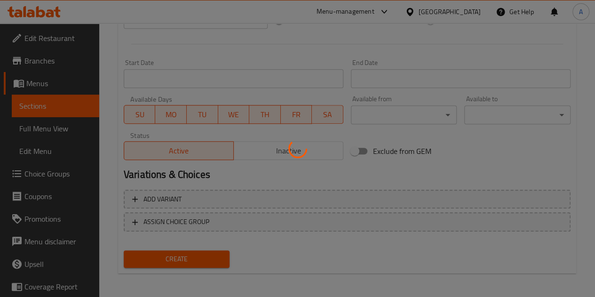
type input "0"
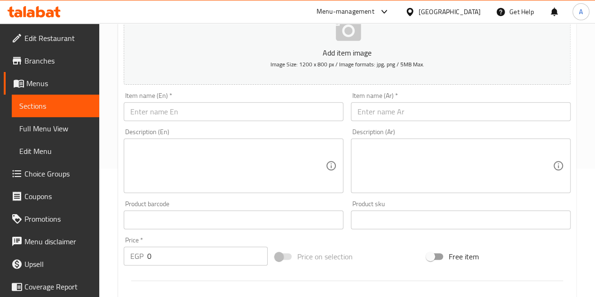
scroll to position [128, 0]
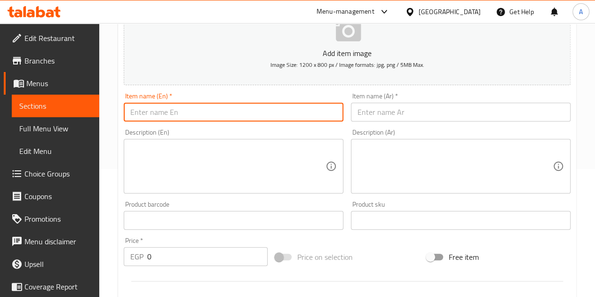
click at [202, 115] on input "text" at bounding box center [234, 112] width 220 height 19
type input "t"
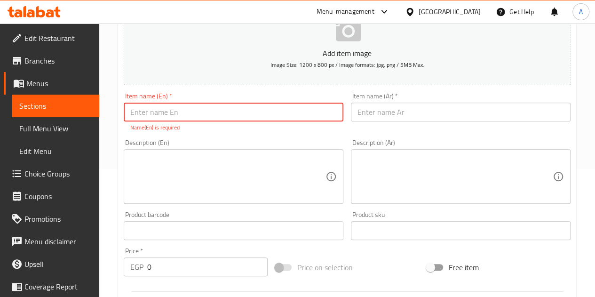
type input "R"
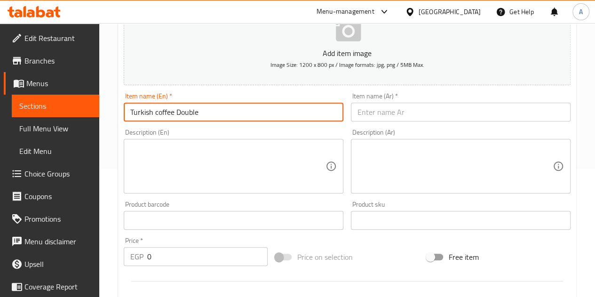
type input "Turkish coffee Double"
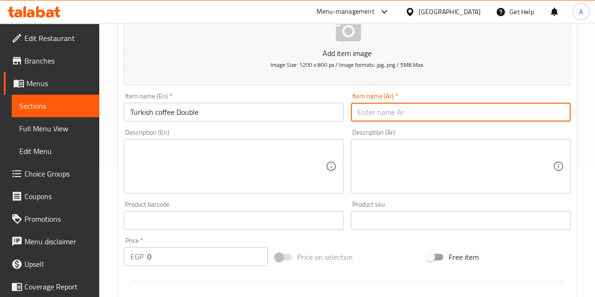
click at [439, 105] on input "text" at bounding box center [461, 112] width 220 height 19
type input "قهوه تركي دبل"
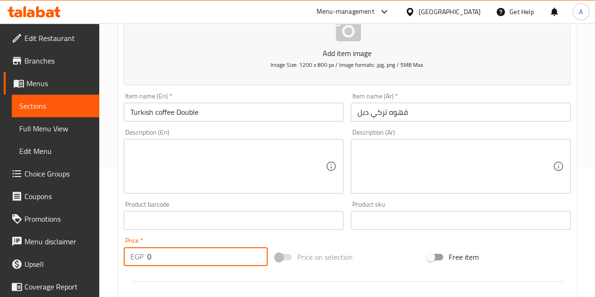
click at [166, 260] on input "0" at bounding box center [207, 256] width 120 height 19
type input "45"
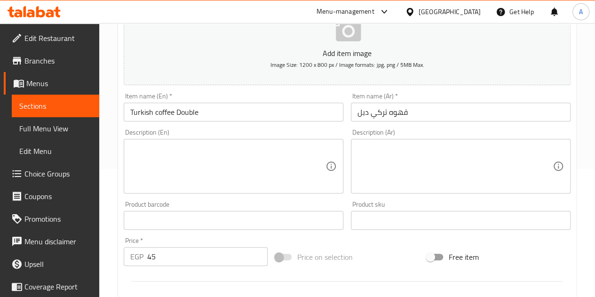
click at [222, 233] on div "Price   * EGP 45 Price *" at bounding box center [195, 251] width 151 height 36
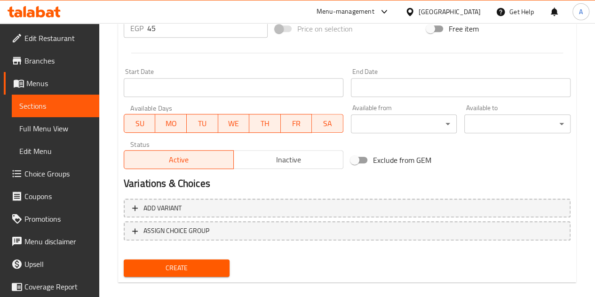
scroll to position [356, 0]
click at [191, 264] on span "Create" at bounding box center [176, 267] width 91 height 12
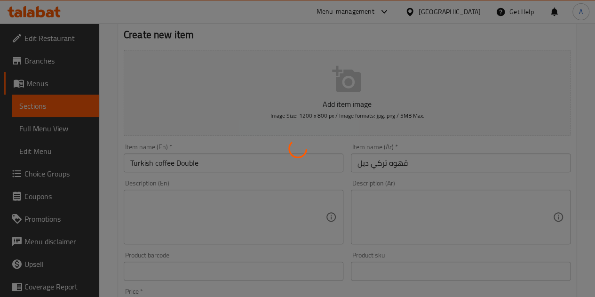
type input "0"
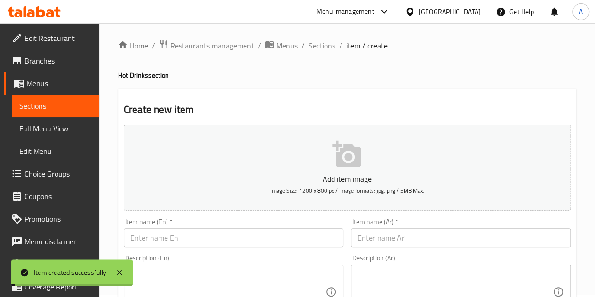
scroll to position [0, 0]
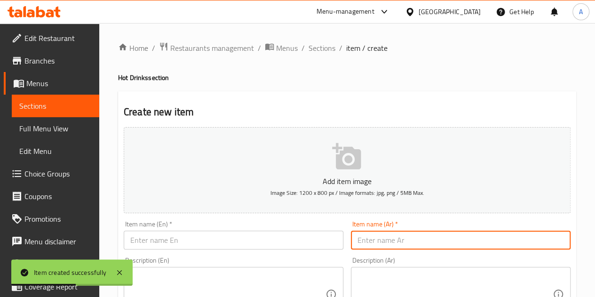
click at [416, 244] on input "text" at bounding box center [461, 239] width 220 height 19
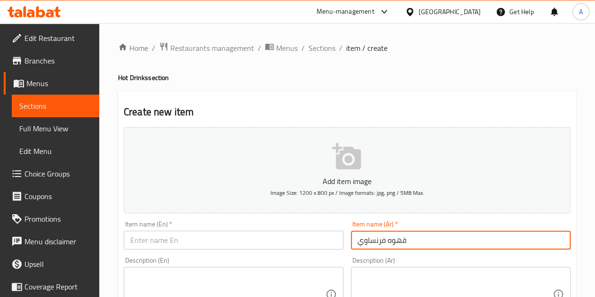
type input "قهوه فرنساوي"
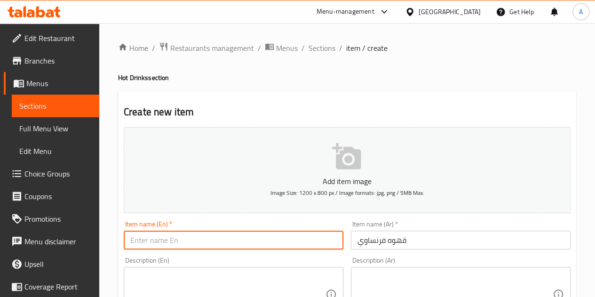
click at [246, 237] on input "text" at bounding box center [234, 239] width 220 height 19
click at [192, 239] on input "French Coffee" at bounding box center [234, 239] width 220 height 19
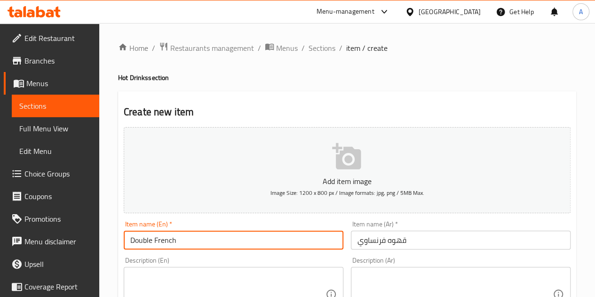
type input "Double French"
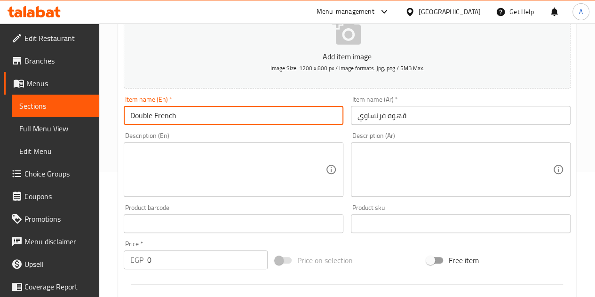
scroll to position [125, 0]
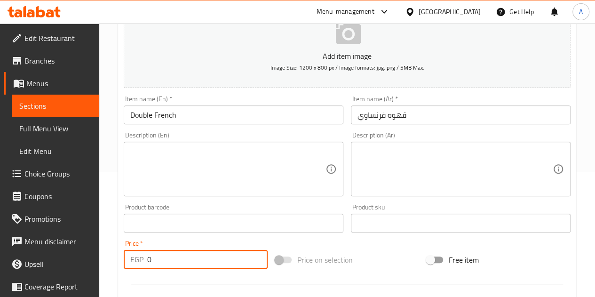
click at [172, 266] on input "0" at bounding box center [207, 259] width 120 height 19
type input "50"
click at [169, 240] on div "Price   * EGP 50 Price *" at bounding box center [196, 254] width 144 height 29
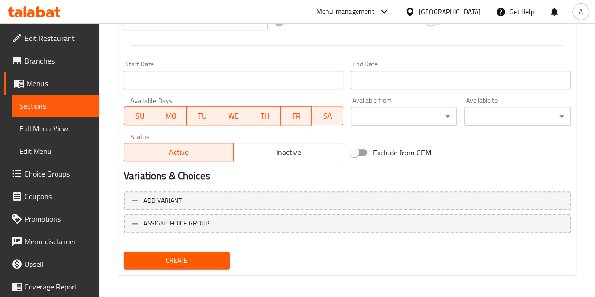
scroll to position [367, 0]
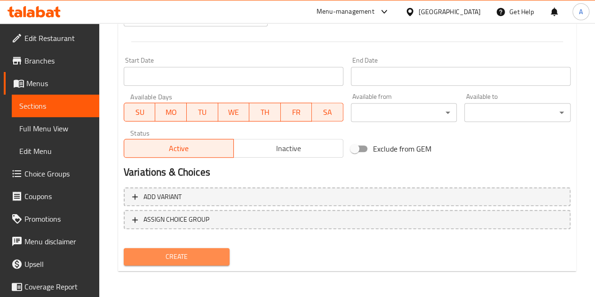
click at [169, 253] on span "Create" at bounding box center [176, 257] width 91 height 12
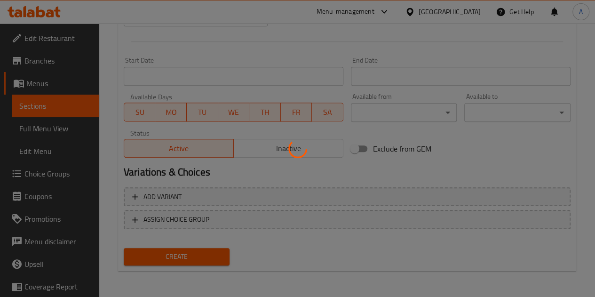
type input "0"
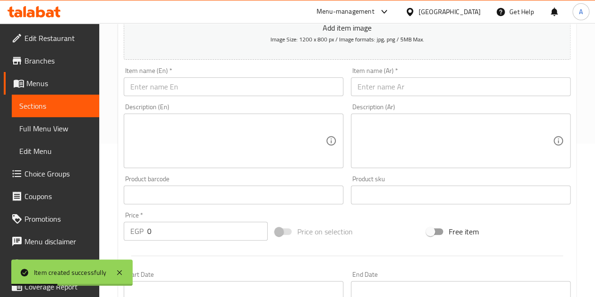
scroll to position [152, 0]
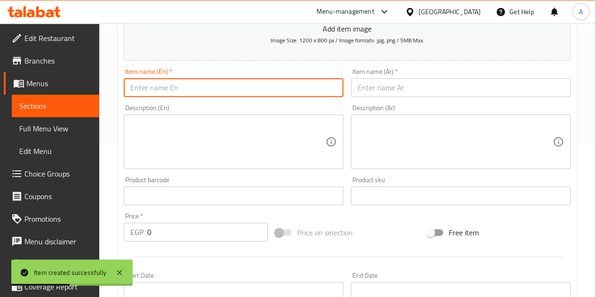
click at [194, 84] on input "text" at bounding box center [234, 87] width 220 height 19
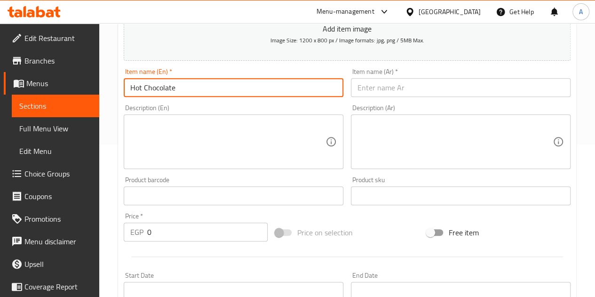
type input "Hot Chocolate"
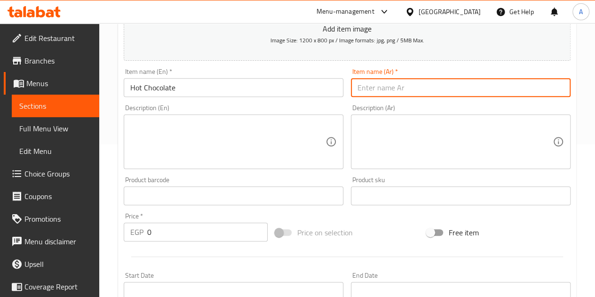
click at [376, 90] on input "text" at bounding box center [461, 87] width 220 height 19
type input "هوت شوكلت"
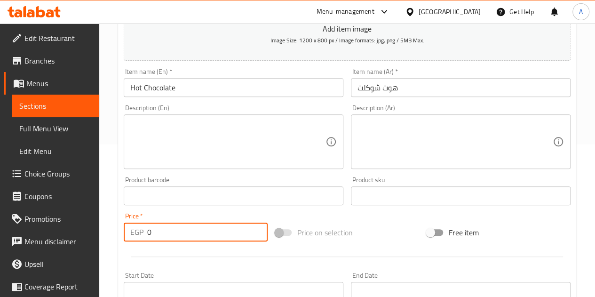
click at [207, 235] on input "0" at bounding box center [207, 231] width 120 height 19
type input "55"
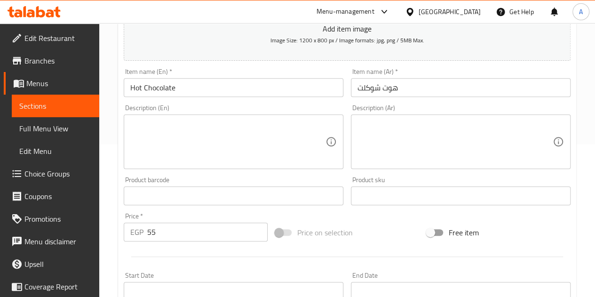
click at [198, 250] on div at bounding box center [347, 256] width 454 height 23
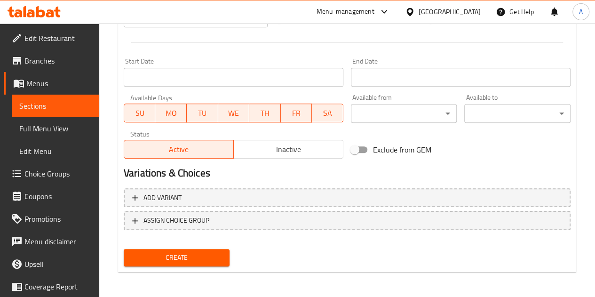
scroll to position [367, 0]
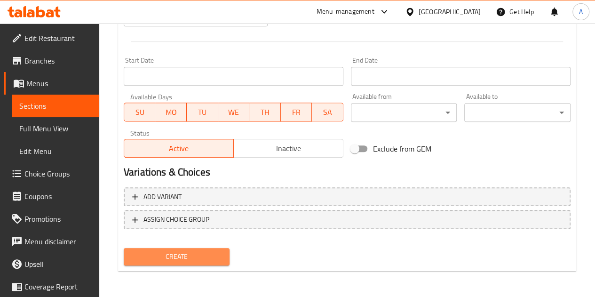
click at [183, 253] on span "Create" at bounding box center [176, 257] width 91 height 12
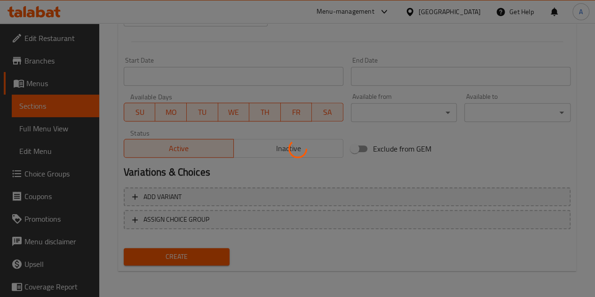
type input "0"
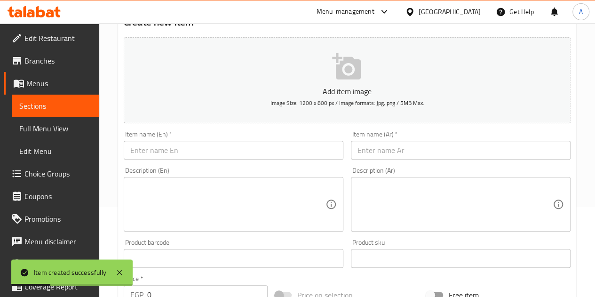
scroll to position [89, 0]
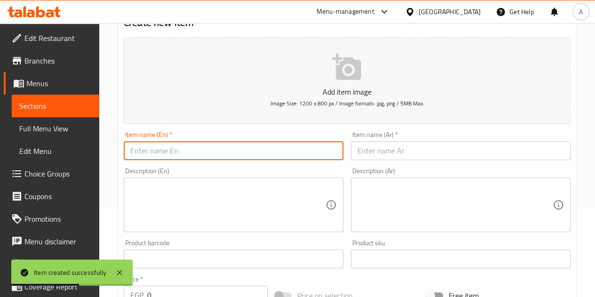
click at [198, 150] on input "text" at bounding box center [234, 150] width 220 height 19
type input "ا"
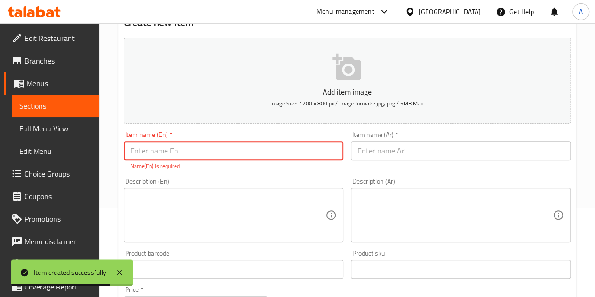
click at [405, 152] on input "text" at bounding box center [461, 150] width 220 height 19
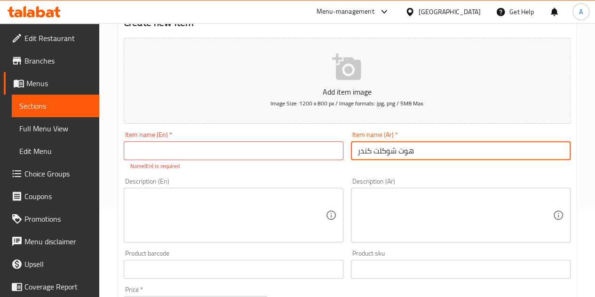
click at [387, 150] on input "هوت شوكلت كندر" at bounding box center [461, 150] width 220 height 19
type input "هوت شوكلت كندر"
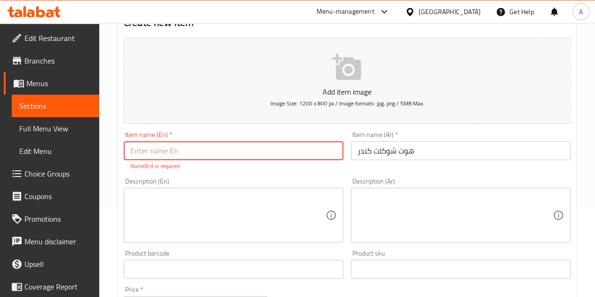
click at [187, 155] on input "text" at bounding box center [234, 150] width 220 height 19
paste input "Kinder hot chocolate"
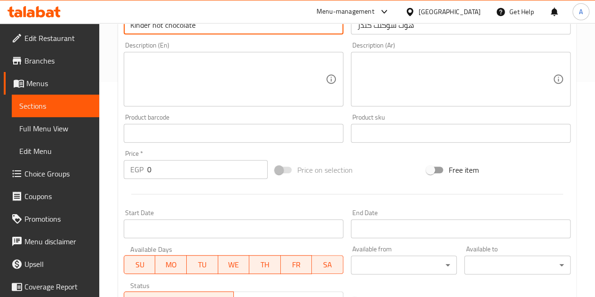
scroll to position [217, 0]
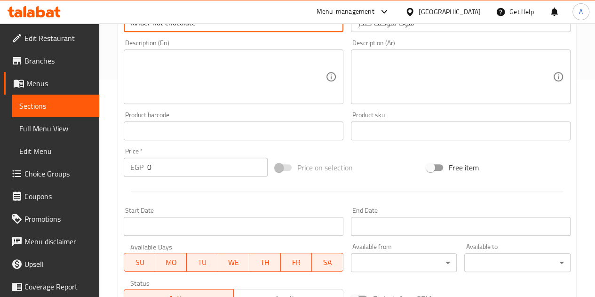
type input "Kinder hot chocolate"
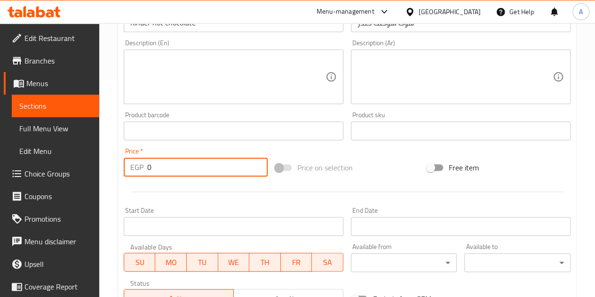
click at [183, 174] on input "0" at bounding box center [207, 167] width 120 height 19
type input "70"
click at [172, 193] on div at bounding box center [347, 191] width 454 height 23
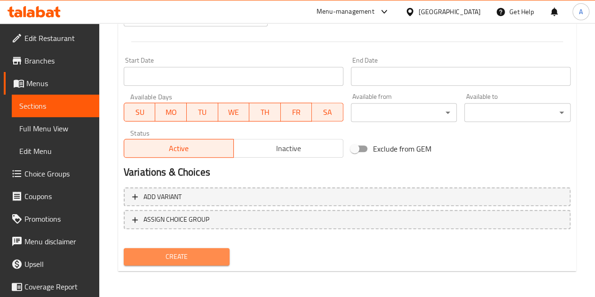
click at [155, 259] on span "Create" at bounding box center [176, 257] width 91 height 12
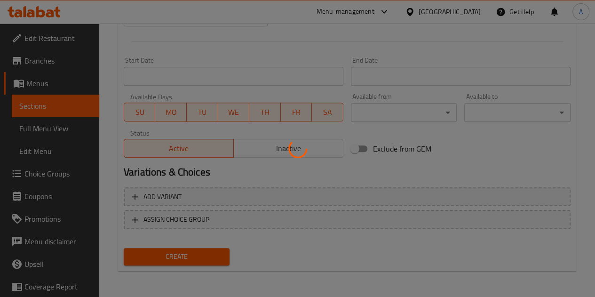
type input "0"
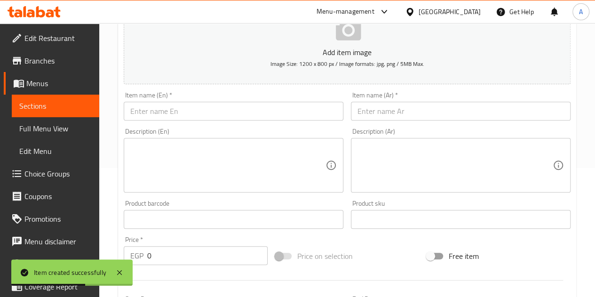
scroll to position [128, 0]
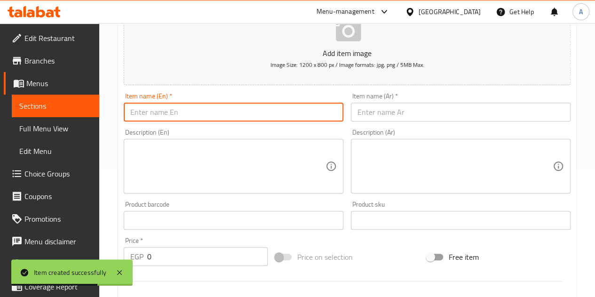
click at [226, 114] on input "text" at bounding box center [234, 112] width 220 height 19
type input "ا"
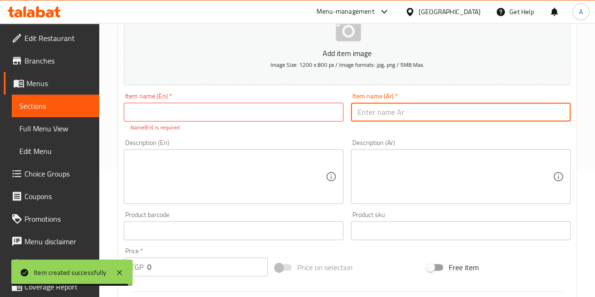
click at [372, 111] on input "text" at bounding box center [461, 112] width 220 height 19
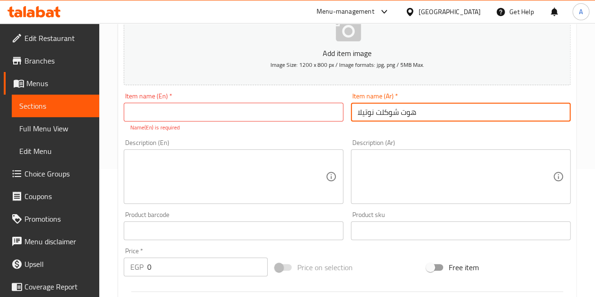
click at [372, 111] on input "هوت شوكلت نوتيلا" at bounding box center [461, 112] width 220 height 19
click at [384, 115] on input "هوت شوكلت نوتيلا" at bounding box center [461, 112] width 220 height 19
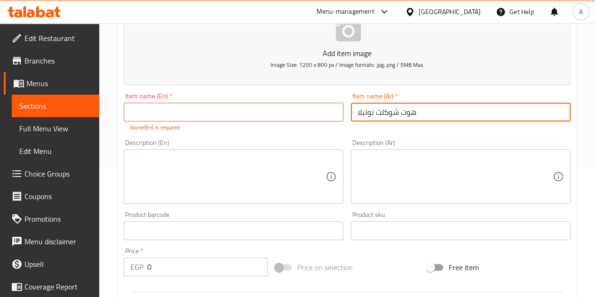
click at [384, 115] on input "هوت شوكلت نوتيلا" at bounding box center [461, 112] width 220 height 19
type input "هوت شوكلت نوتيلا"
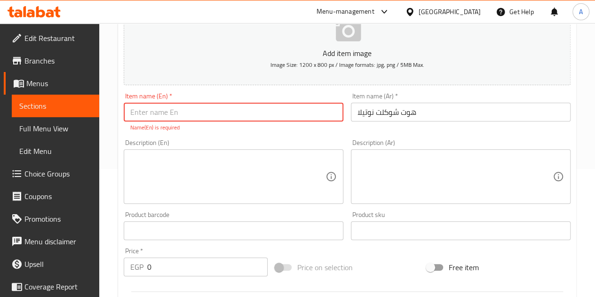
click at [170, 112] on input "text" at bounding box center [234, 112] width 220 height 19
paste input "Nutella hot chocolate"
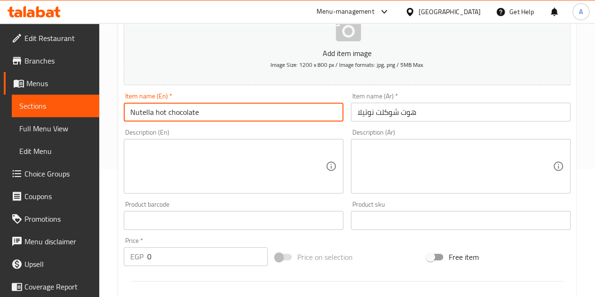
type input "Nutella hot chocolate"
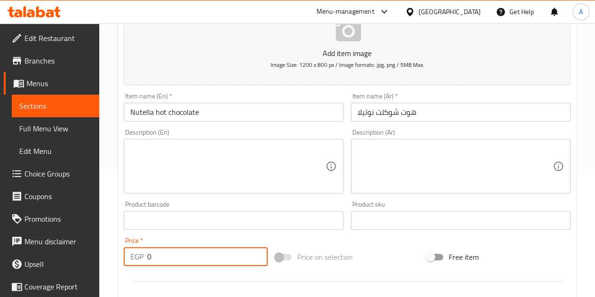
click at [182, 255] on input "0" at bounding box center [207, 256] width 120 height 19
type input "65"
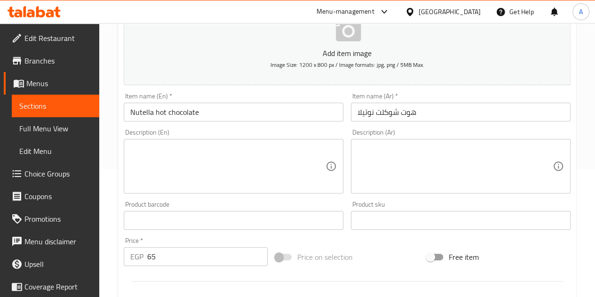
click at [176, 236] on div "Price   * EGP 65 Price *" at bounding box center [195, 251] width 151 height 36
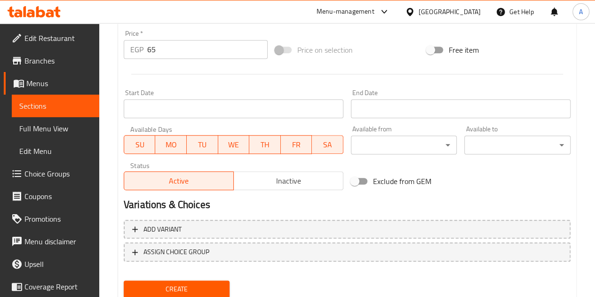
scroll to position [360, 0]
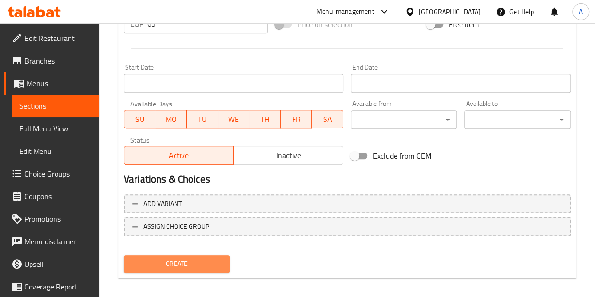
click at [165, 265] on span "Create" at bounding box center [176, 264] width 91 height 12
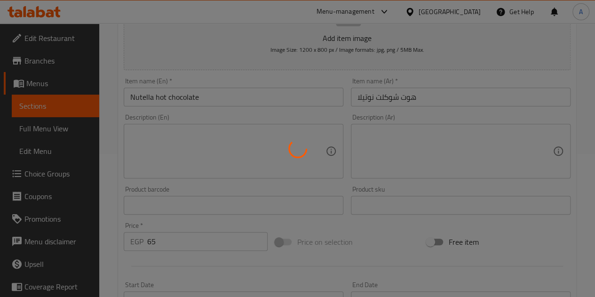
scroll to position [142, 0]
type input "0"
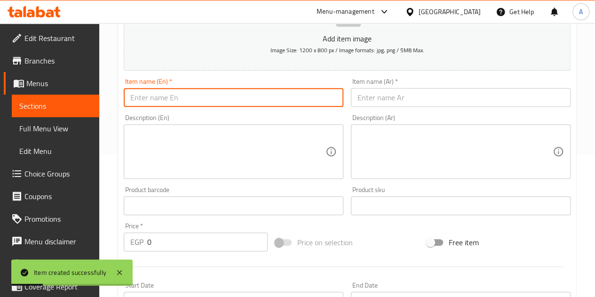
click at [198, 100] on input "text" at bounding box center [234, 97] width 220 height 19
type input "ا"
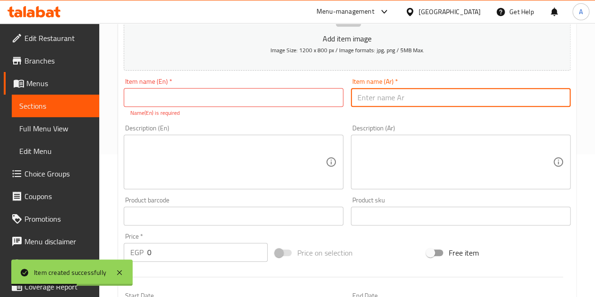
click at [374, 92] on input "text" at bounding box center [461, 97] width 220 height 19
type input "خ"
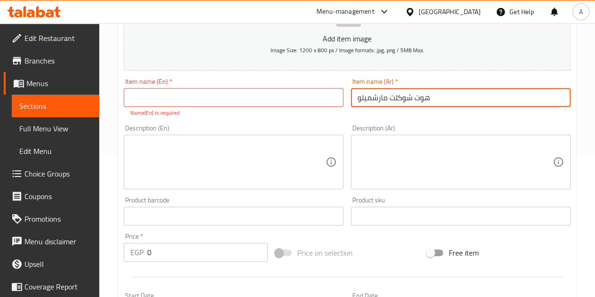
click at [374, 92] on input "هوت شوكلت مارشميلو" at bounding box center [461, 97] width 220 height 19
type input "هوت شوكلت مارشميلو"
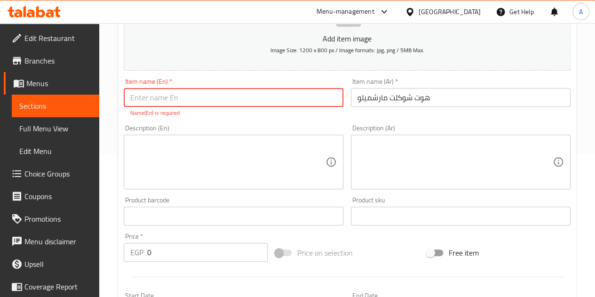
click at [205, 92] on input "text" at bounding box center [234, 97] width 220 height 19
paste input "Hot Chocolate Marshmallow"
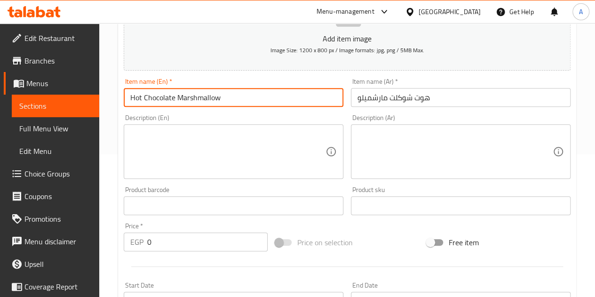
type input "Hot Chocolate Marshmallow"
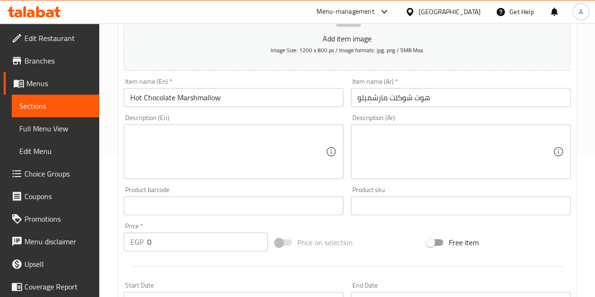
click at [240, 116] on div "Description (En) Description (En)" at bounding box center [234, 146] width 220 height 64
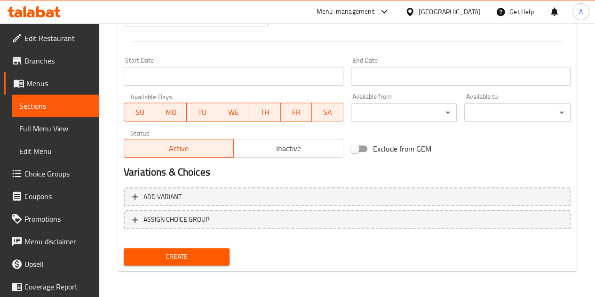
scroll to position [300, 0]
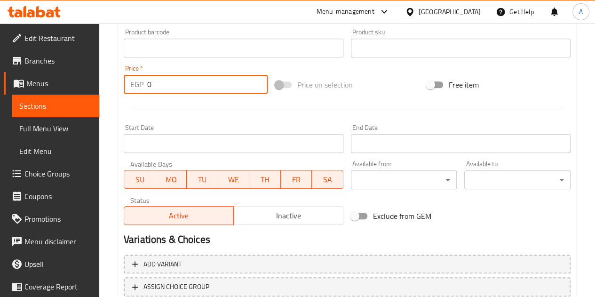
click at [168, 83] on input "0" at bounding box center [207, 84] width 120 height 19
type input "65"
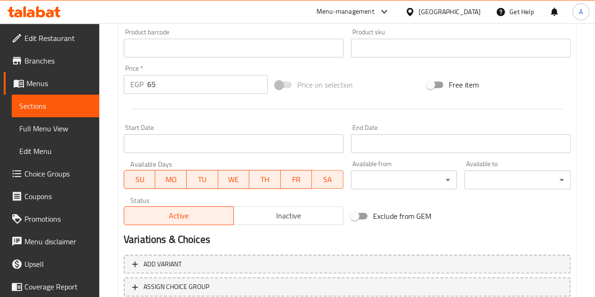
click at [178, 109] on div at bounding box center [347, 108] width 454 height 23
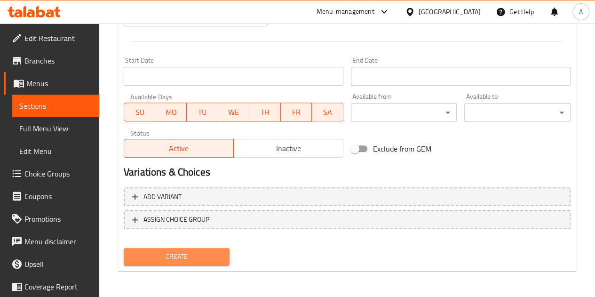
click at [180, 258] on span "Create" at bounding box center [176, 257] width 91 height 12
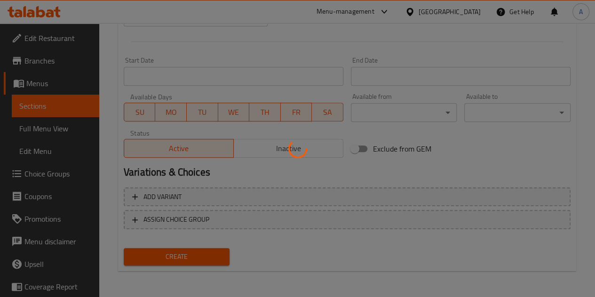
type input "0"
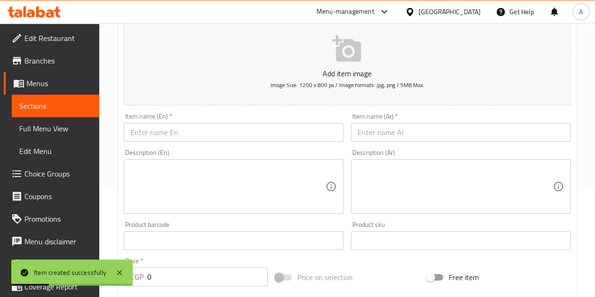
scroll to position [0, 0]
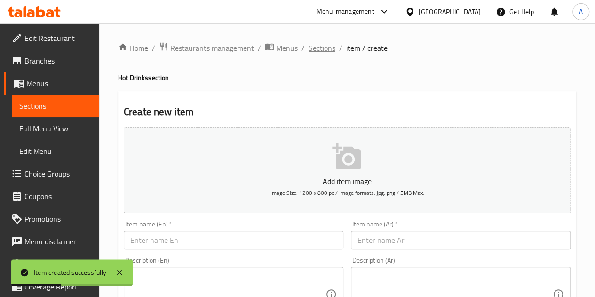
click at [318, 53] on span "Sections" at bounding box center [321, 47] width 27 height 11
